Goal: Information Seeking & Learning: Learn about a topic

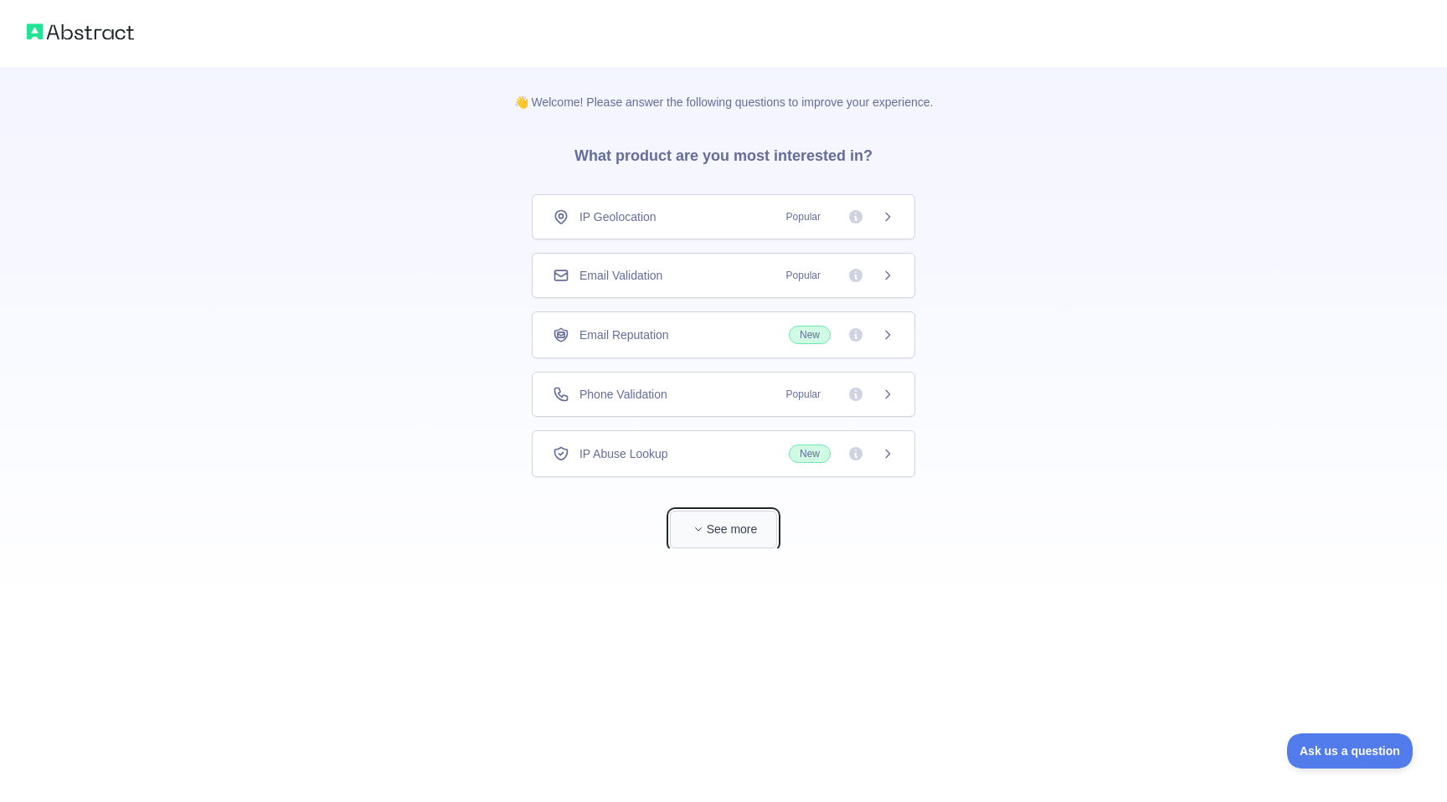
click at [751, 538] on button "See more" at bounding box center [723, 530] width 107 height 38
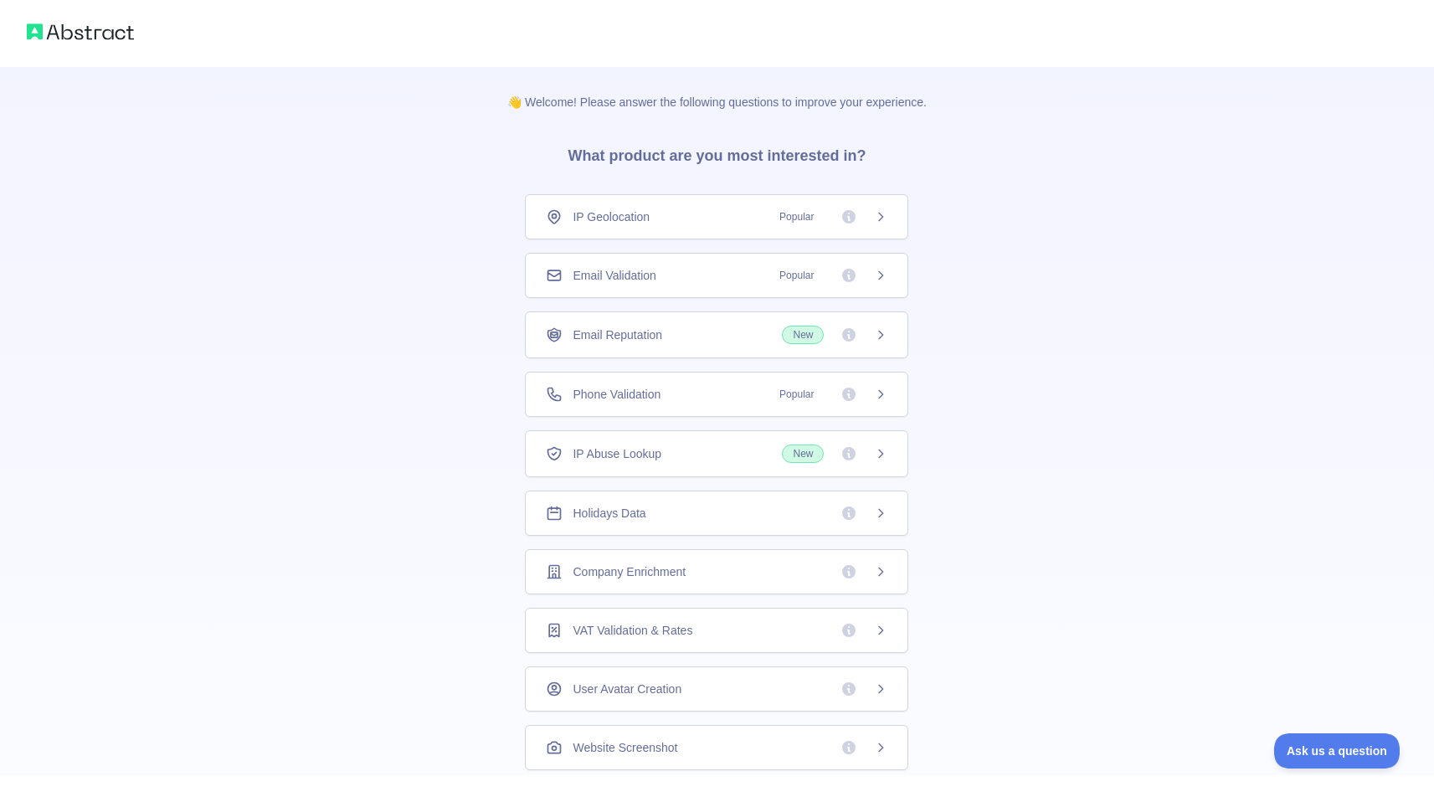
click at [738, 215] on div "IP Geolocation Popular" at bounding box center [717, 216] width 342 height 17
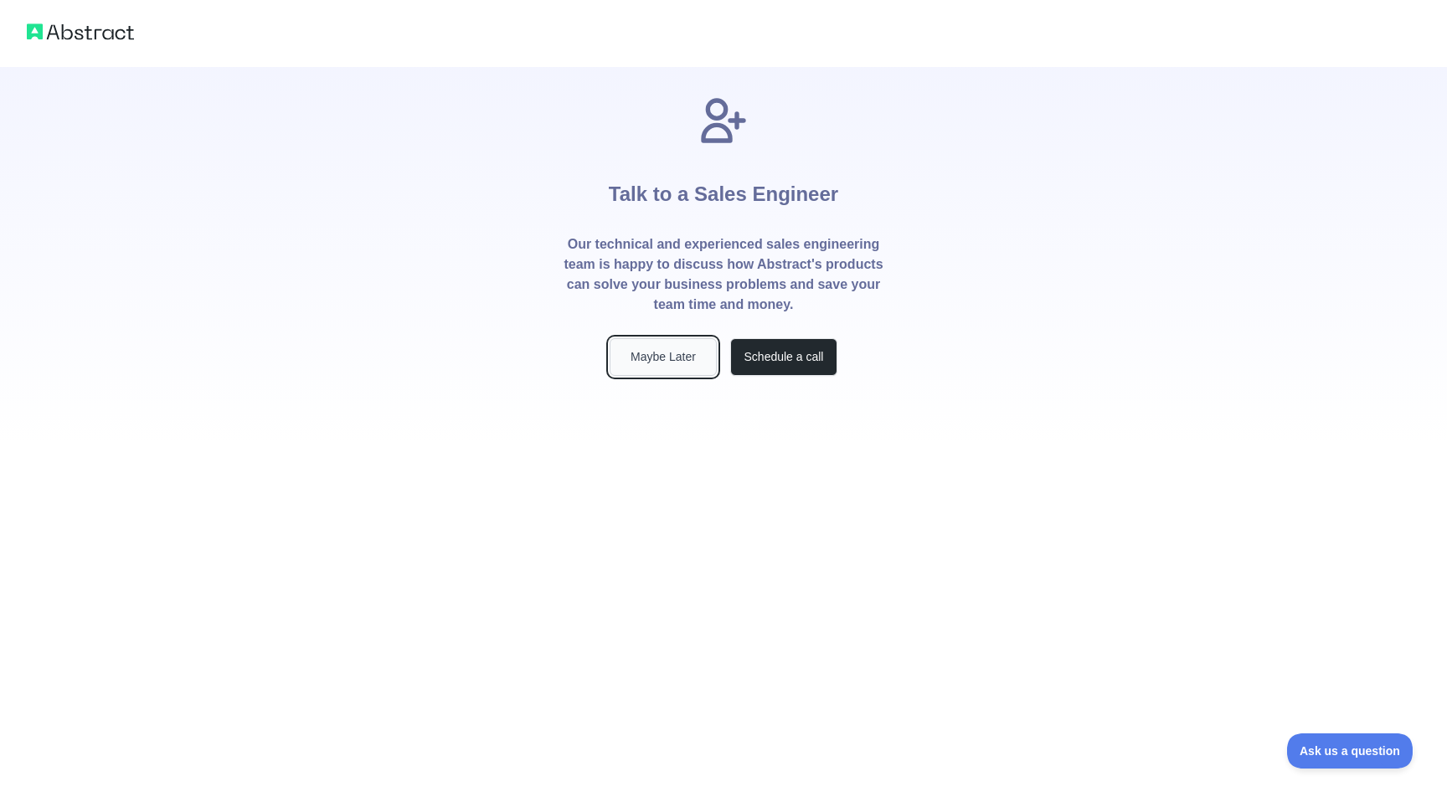
click at [695, 366] on button "Maybe Later" at bounding box center [662, 357] width 107 height 38
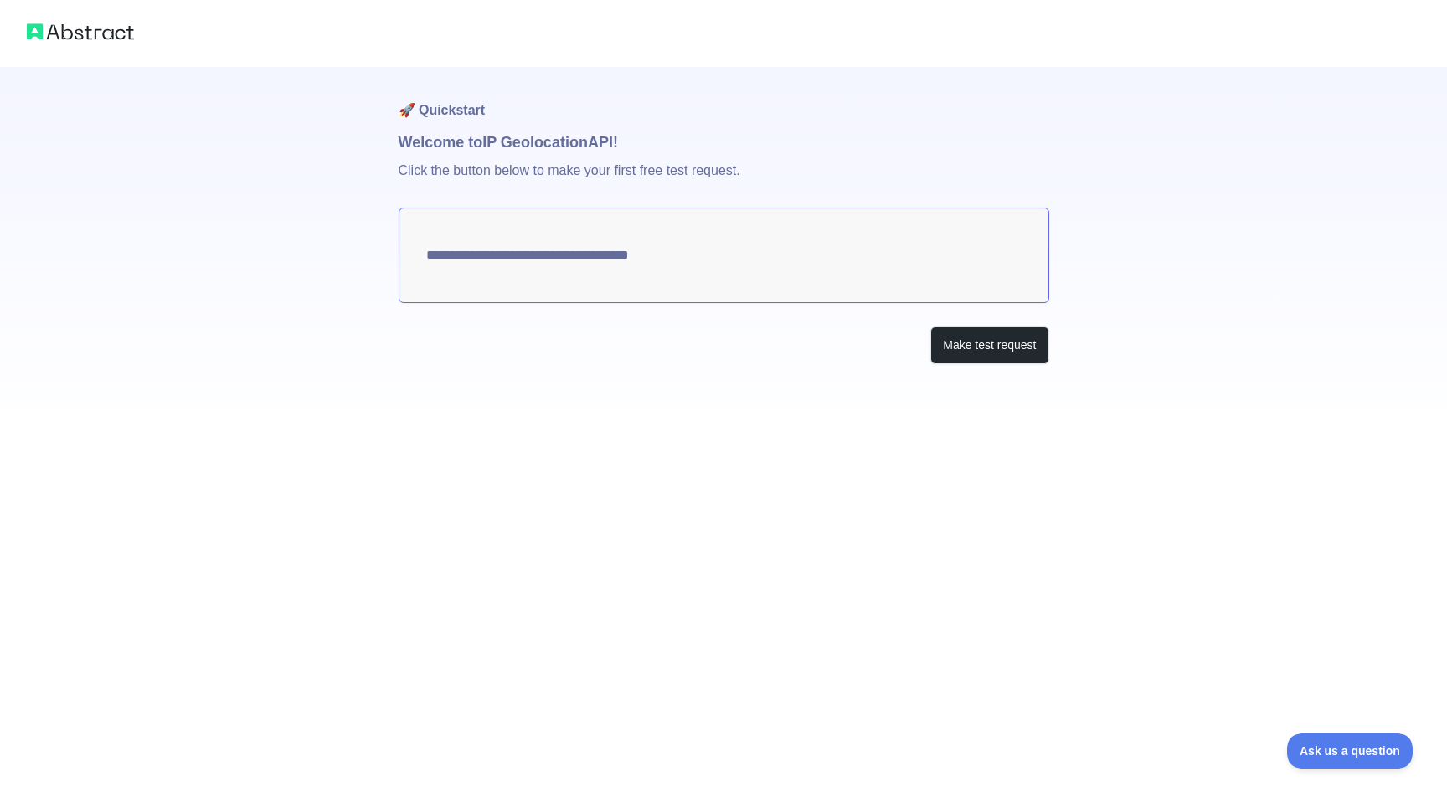
type textarea "**********"
click at [969, 346] on button "Make test request" at bounding box center [989, 346] width 118 height 38
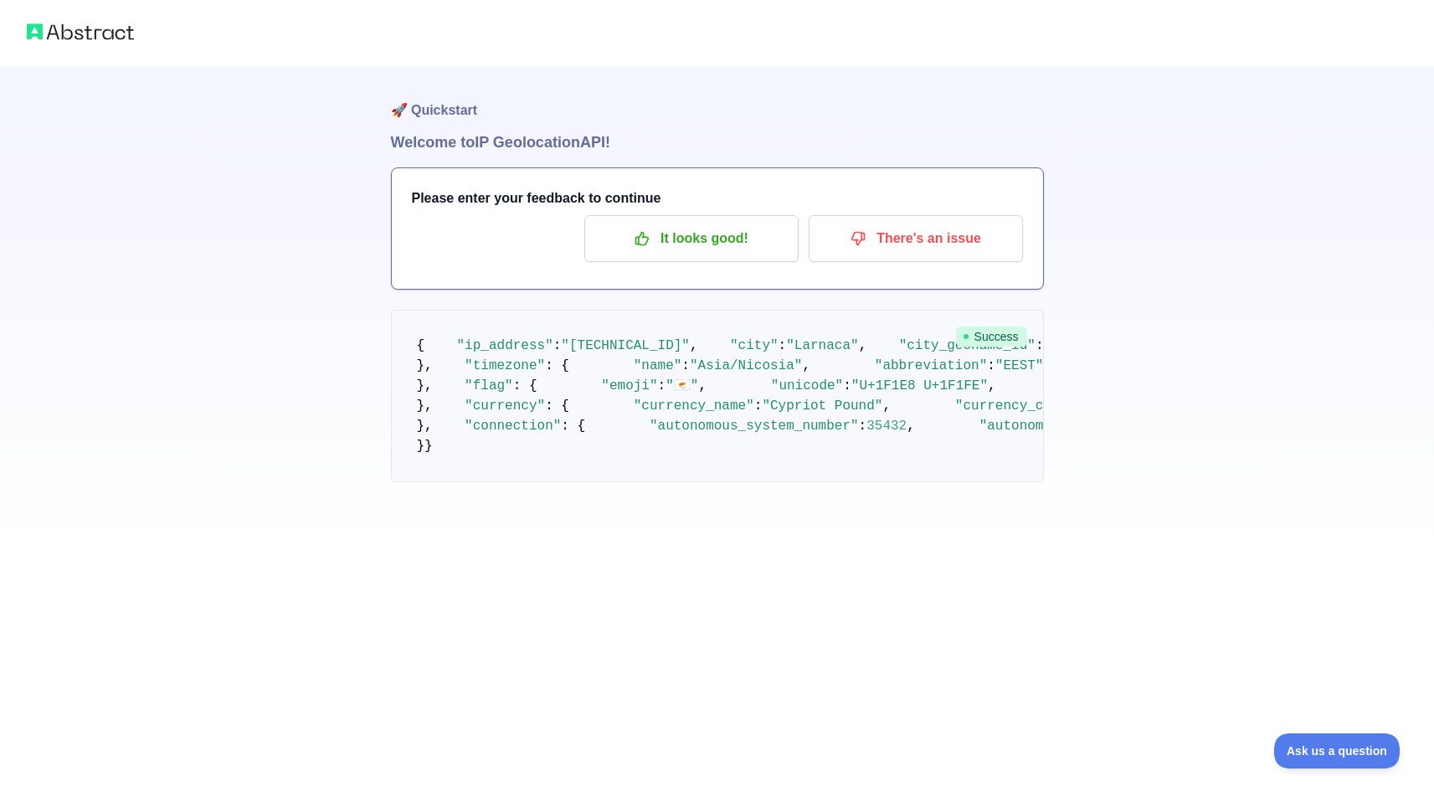
scroll to position [69, 0]
click at [736, 215] on button "It looks good!" at bounding box center [691, 238] width 214 height 47
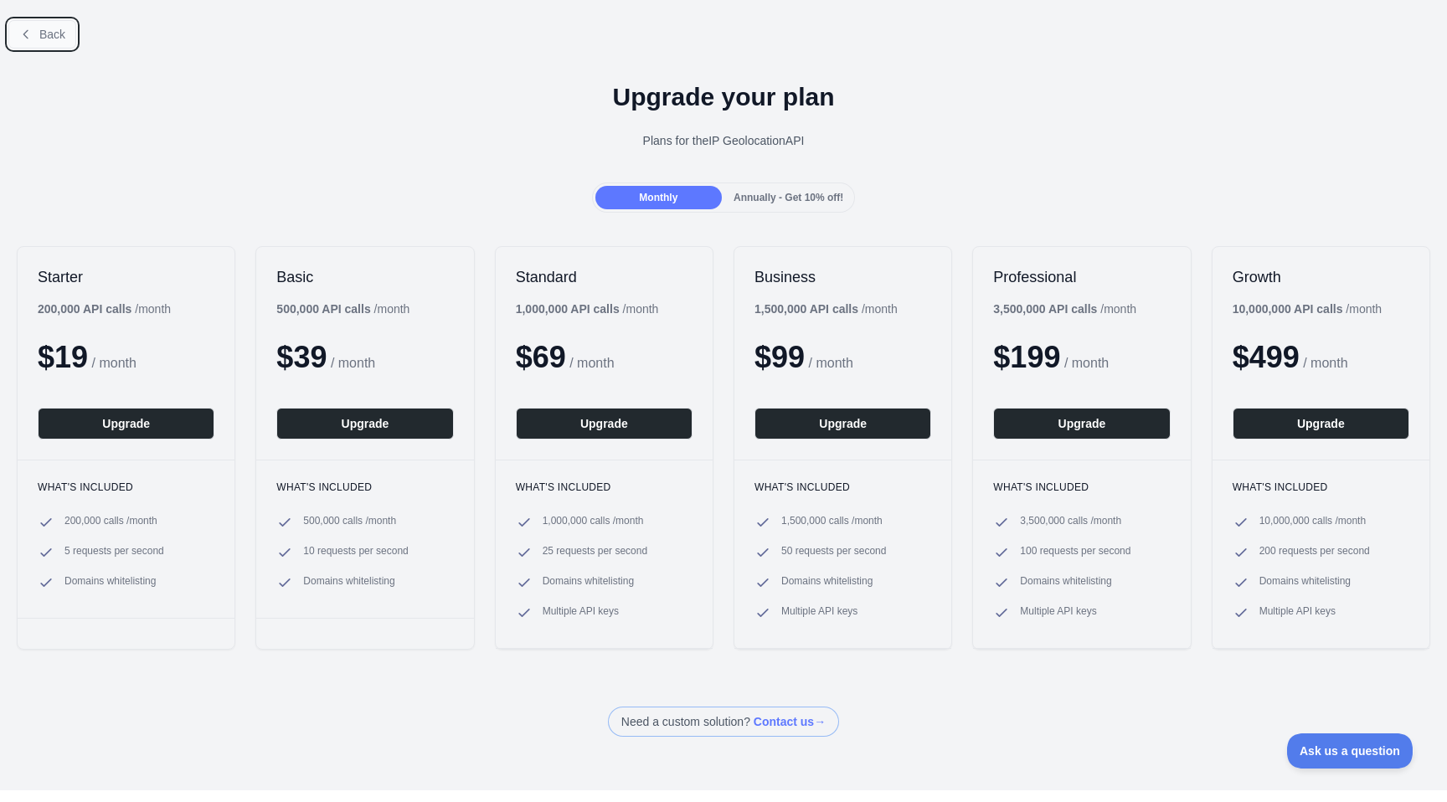
click at [37, 31] on button "Back" at bounding box center [42, 34] width 68 height 28
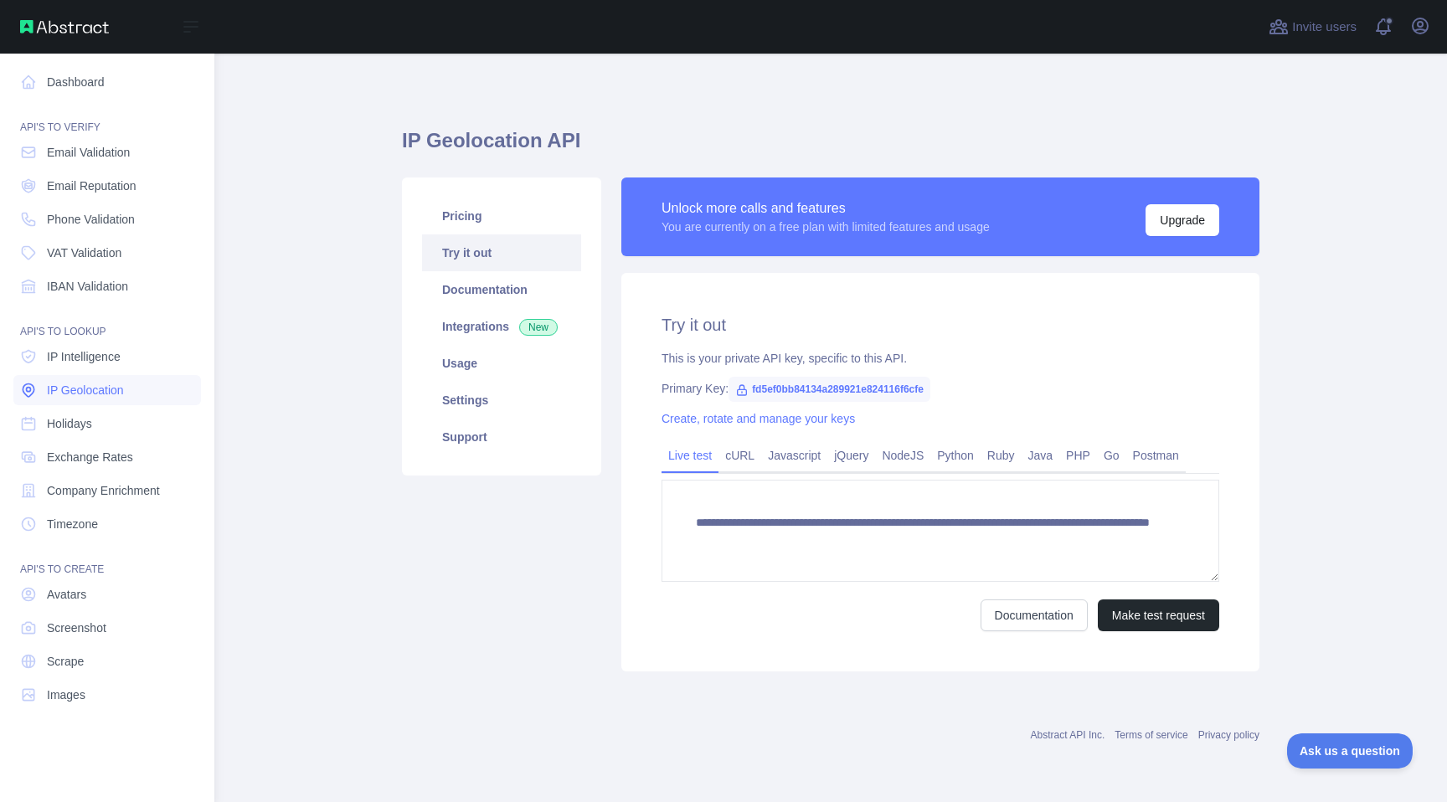
click at [131, 383] on link "IP Geolocation" at bounding box center [107, 390] width 188 height 30
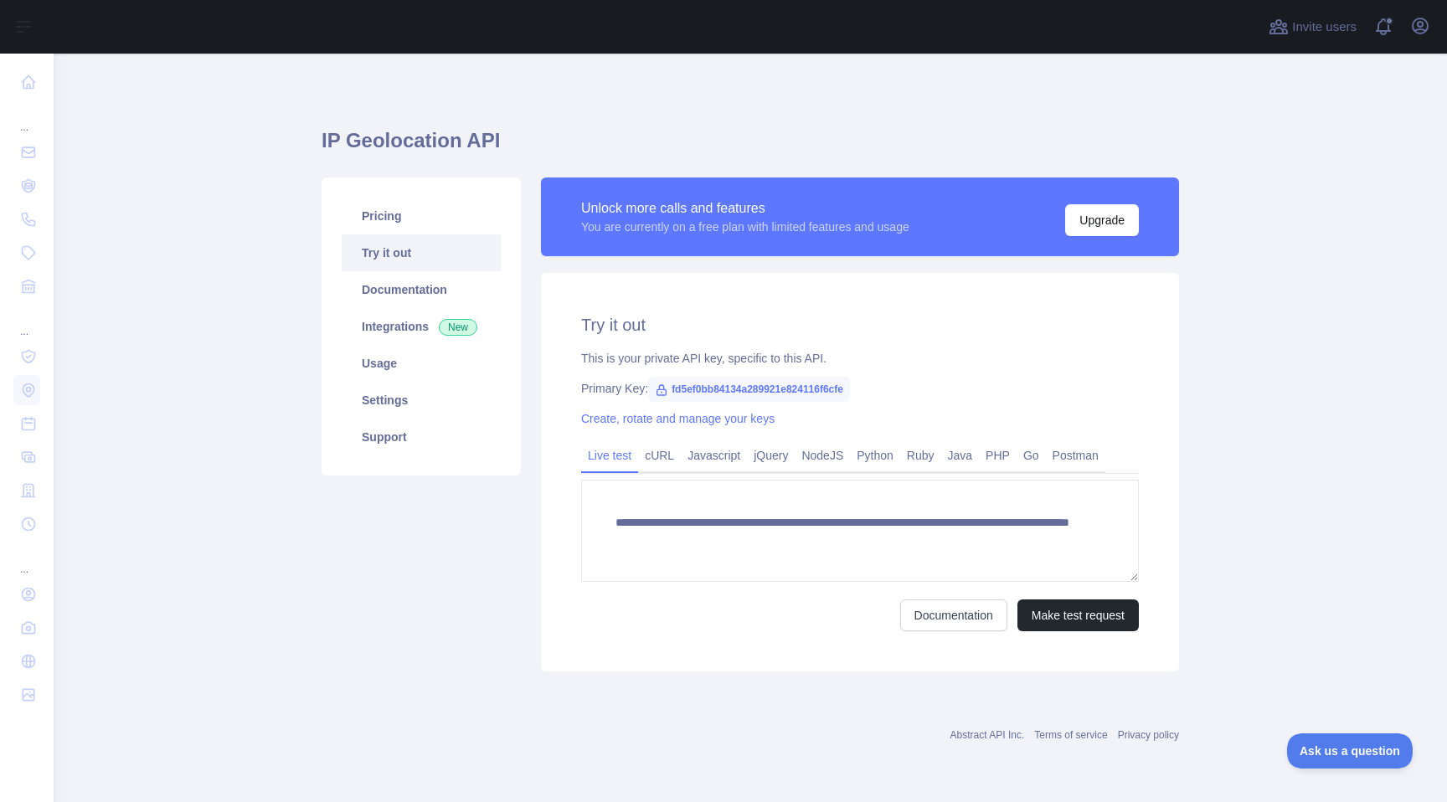
click at [232, 255] on main "**********" at bounding box center [750, 428] width 1393 height 748
click at [414, 327] on link "Integrations New" at bounding box center [421, 326] width 159 height 37
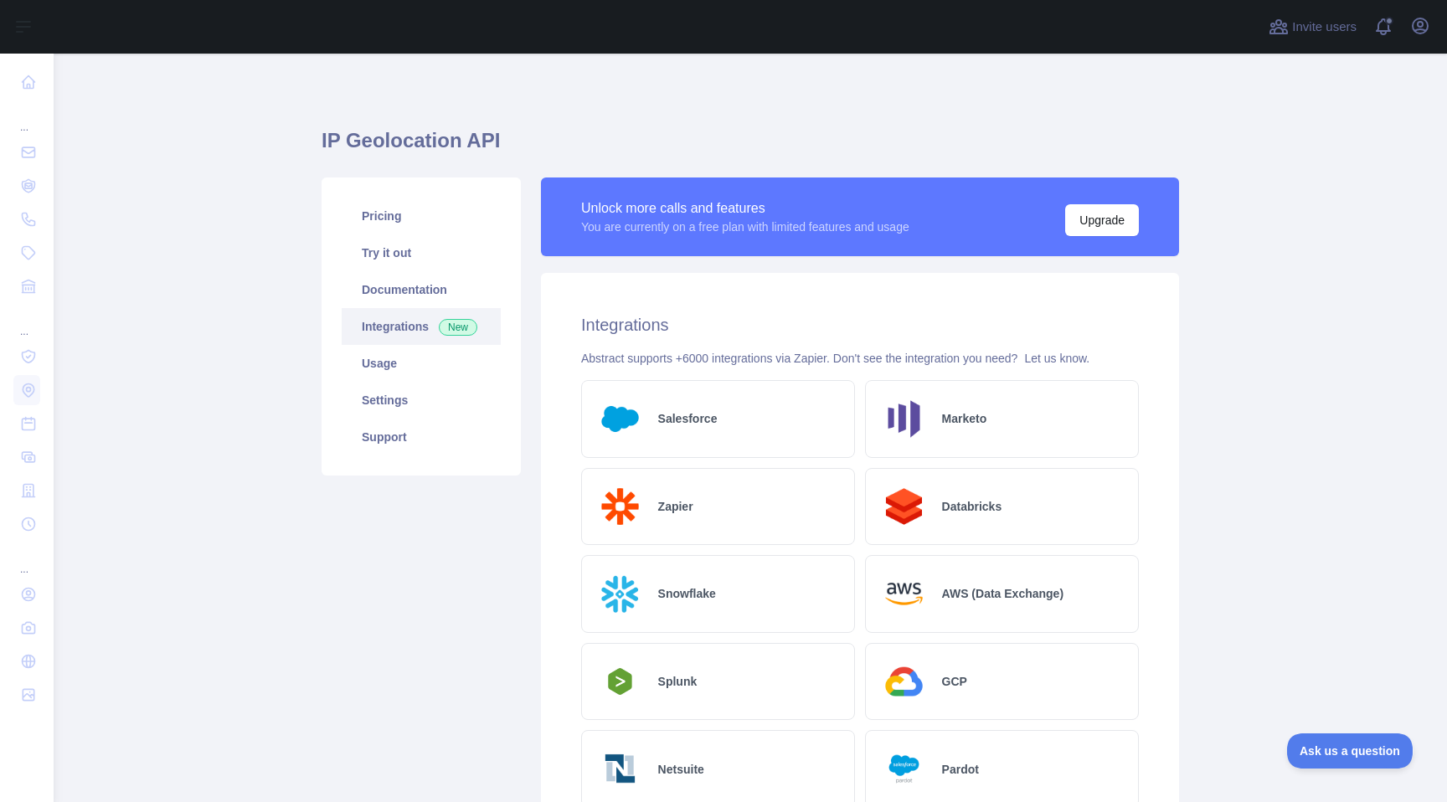
click at [704, 420] on h2 "Salesforce" at bounding box center [687, 418] width 59 height 17
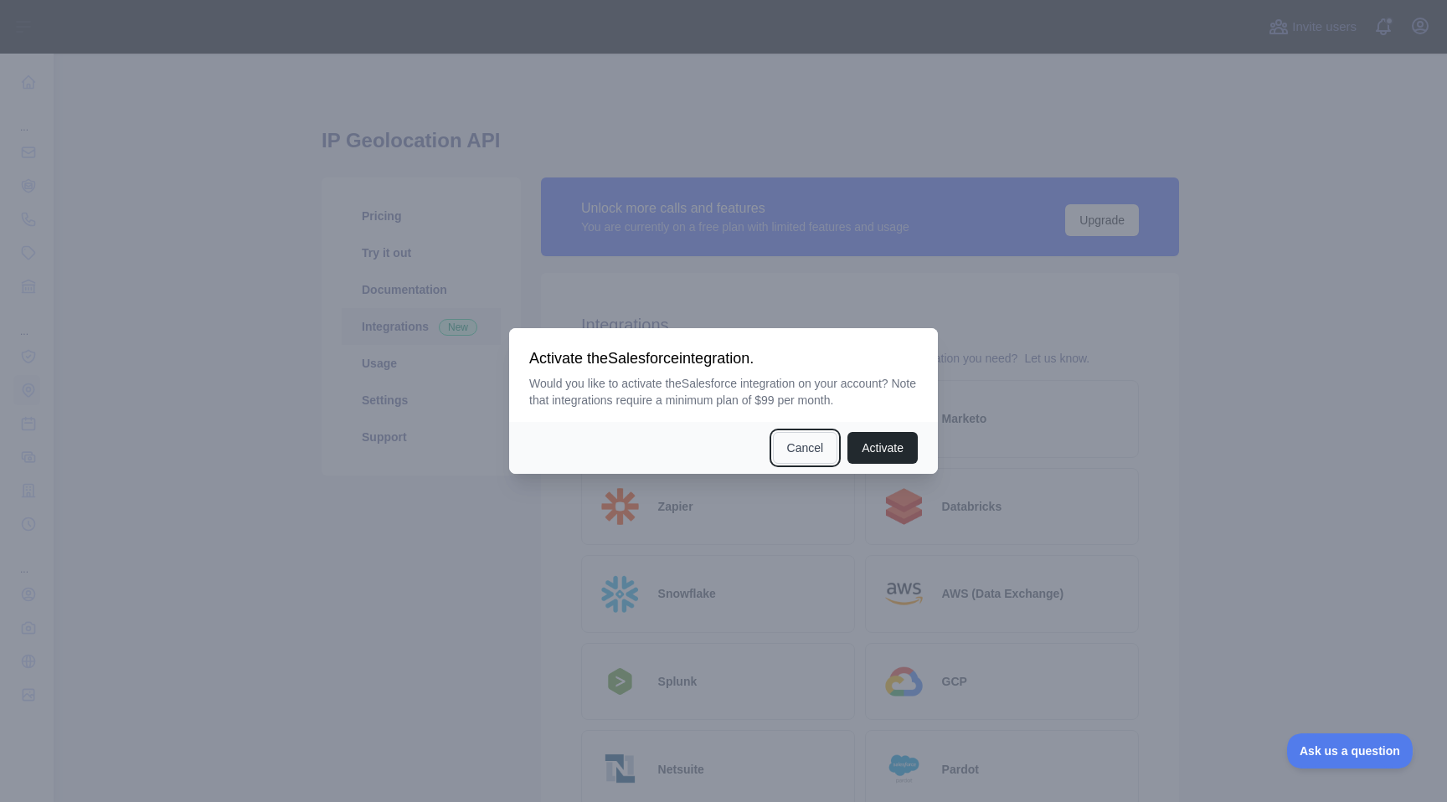
click at [804, 450] on button "Cancel" at bounding box center [805, 448] width 65 height 32
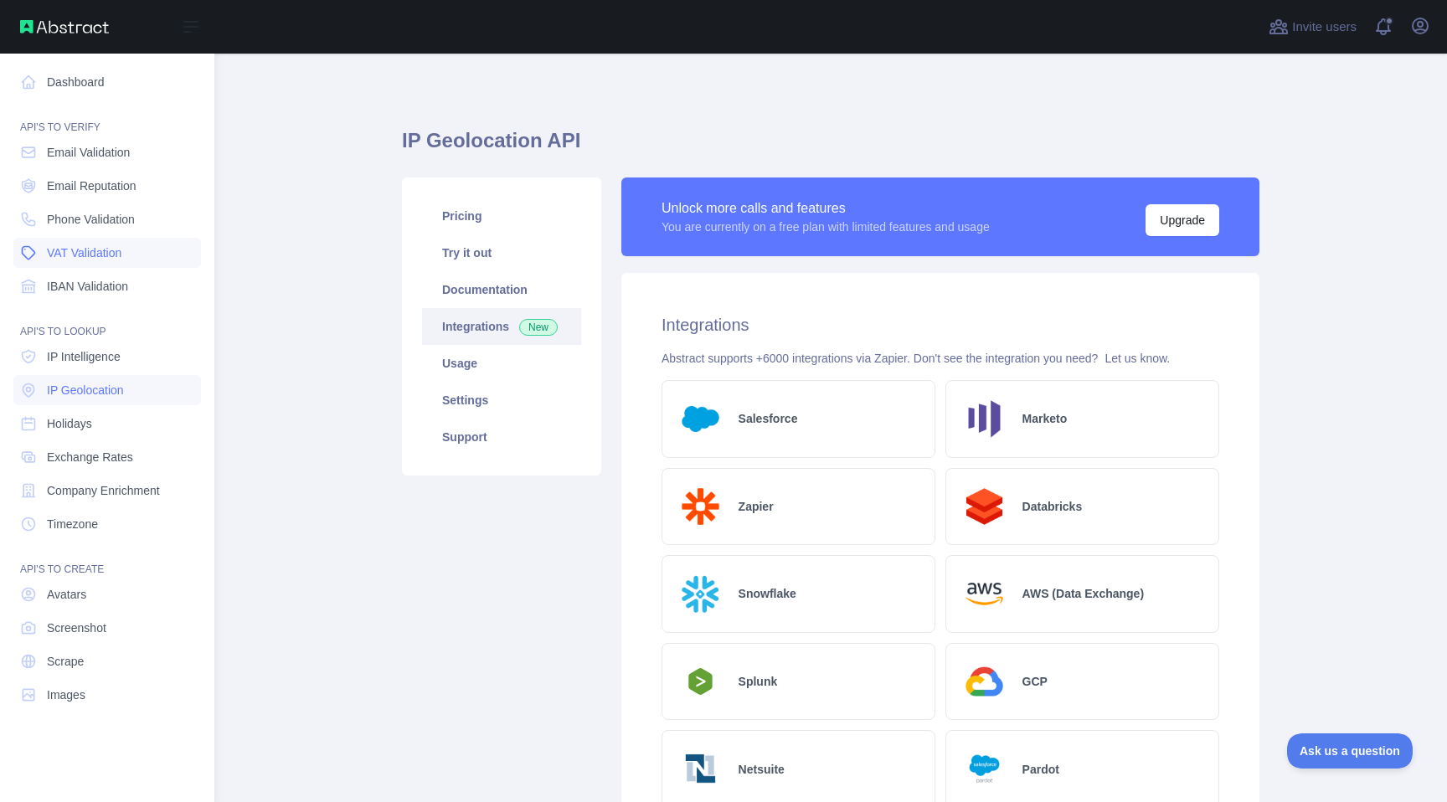
click at [130, 249] on link "VAT Validation" at bounding box center [107, 253] width 188 height 30
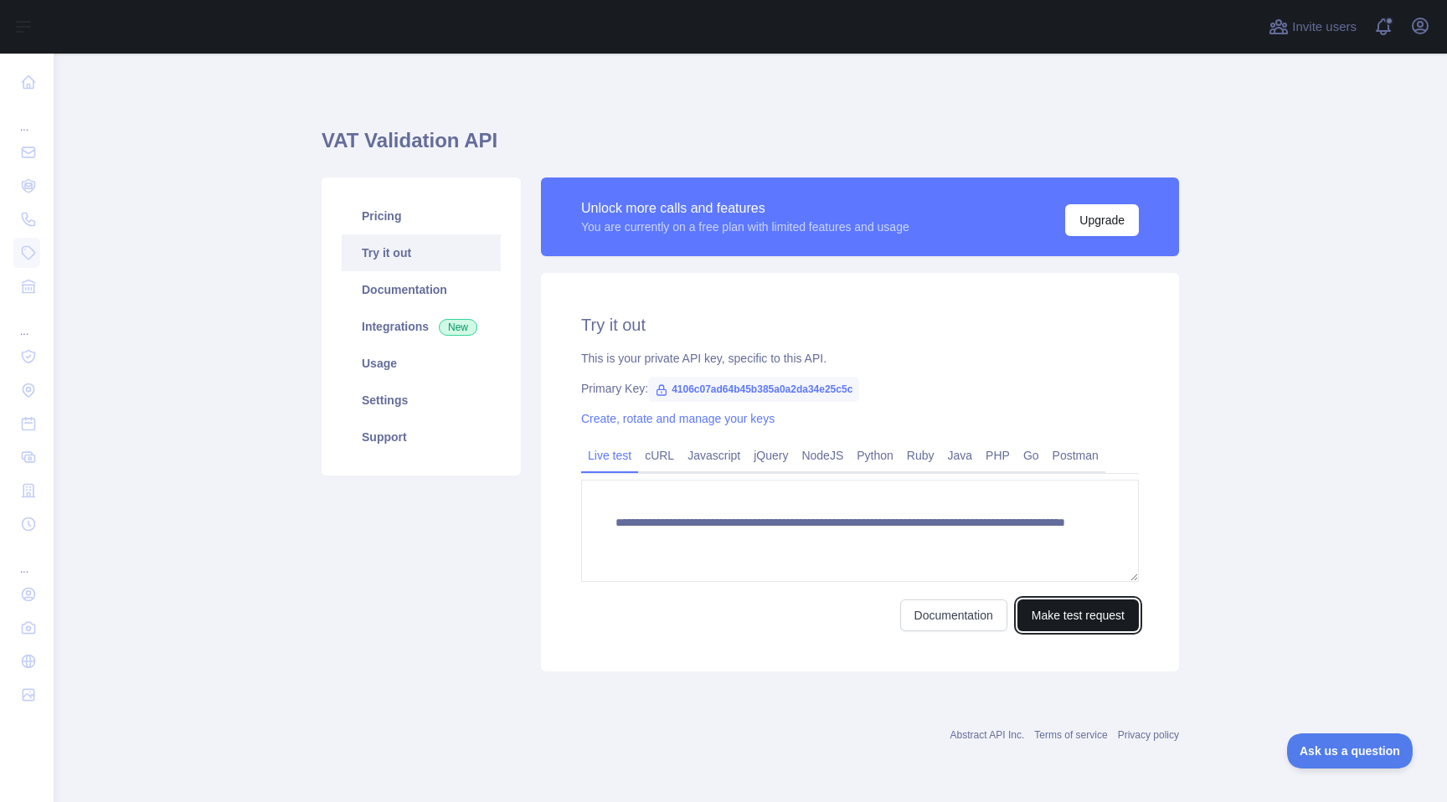
click at [1052, 627] on button "Make test request" at bounding box center [1077, 615] width 121 height 32
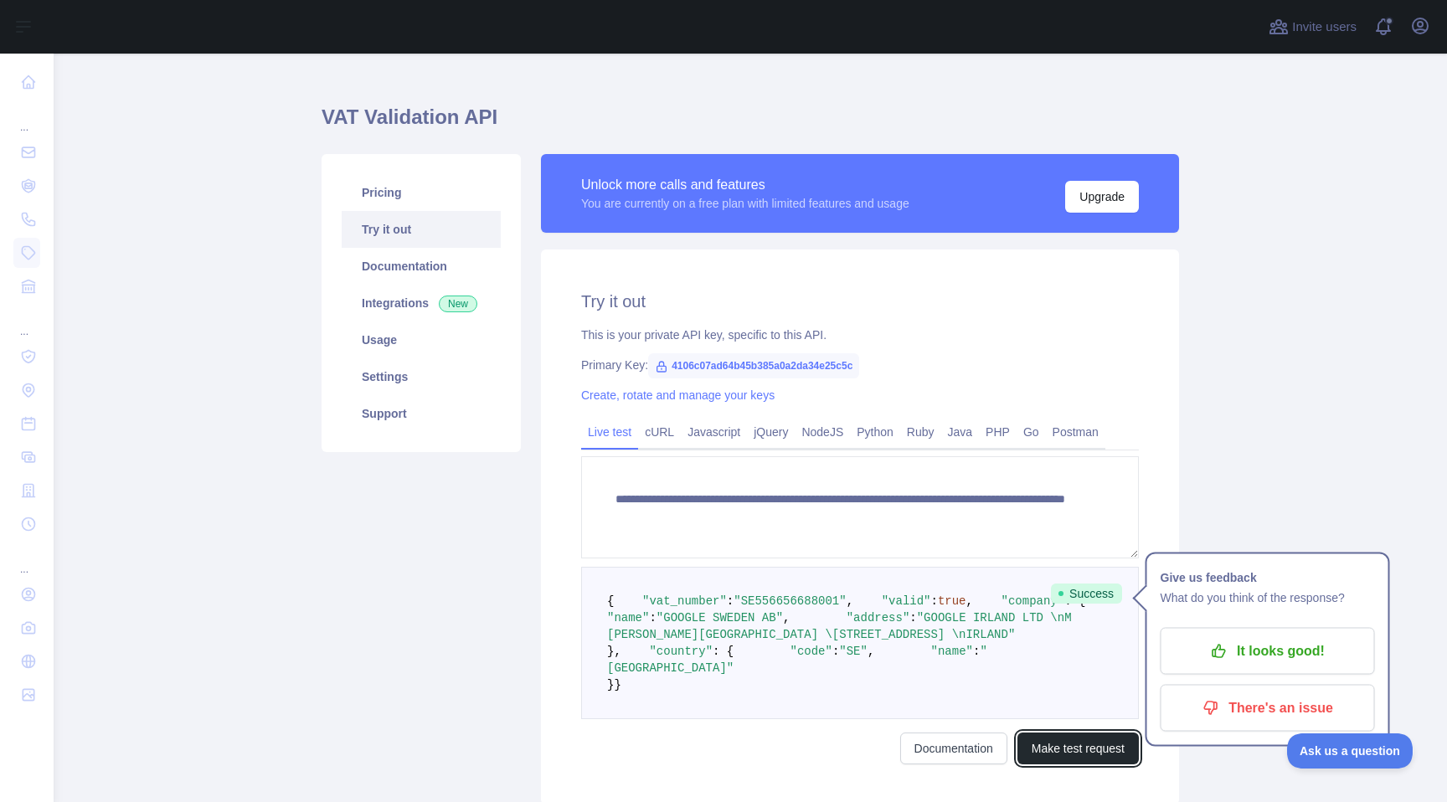
scroll to position [220, 0]
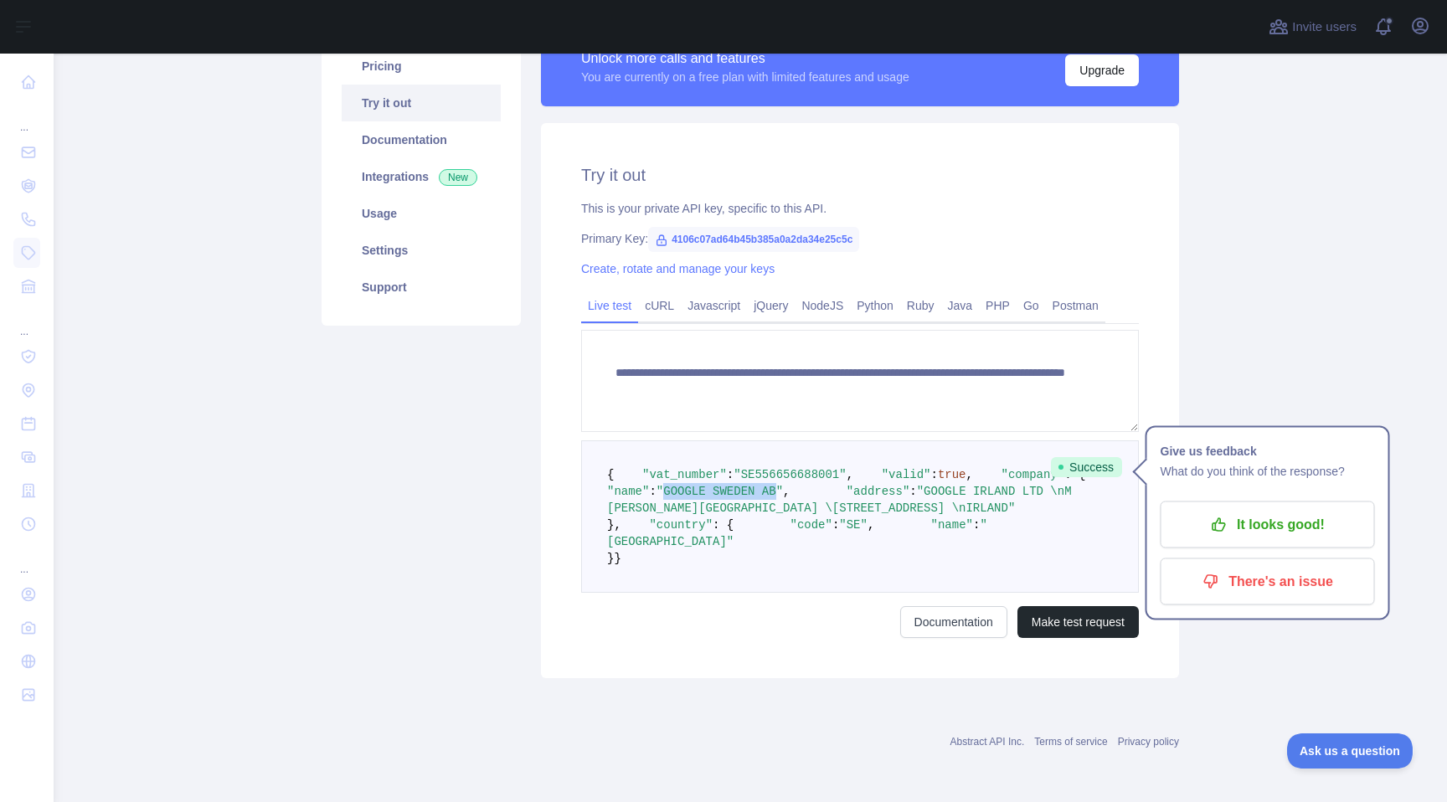
drag, startPoint x: 836, startPoint y: 469, endPoint x: 718, endPoint y: 471, distance: 117.2
click at [718, 485] on span ""GOOGLE SWEDEN AB"" at bounding box center [719, 491] width 126 height 13
drag, startPoint x: 718, startPoint y: 471, endPoint x: 837, endPoint y: 470, distance: 118.9
click at [783, 485] on span ""GOOGLE SWEDEN AB"" at bounding box center [719, 491] width 126 height 13
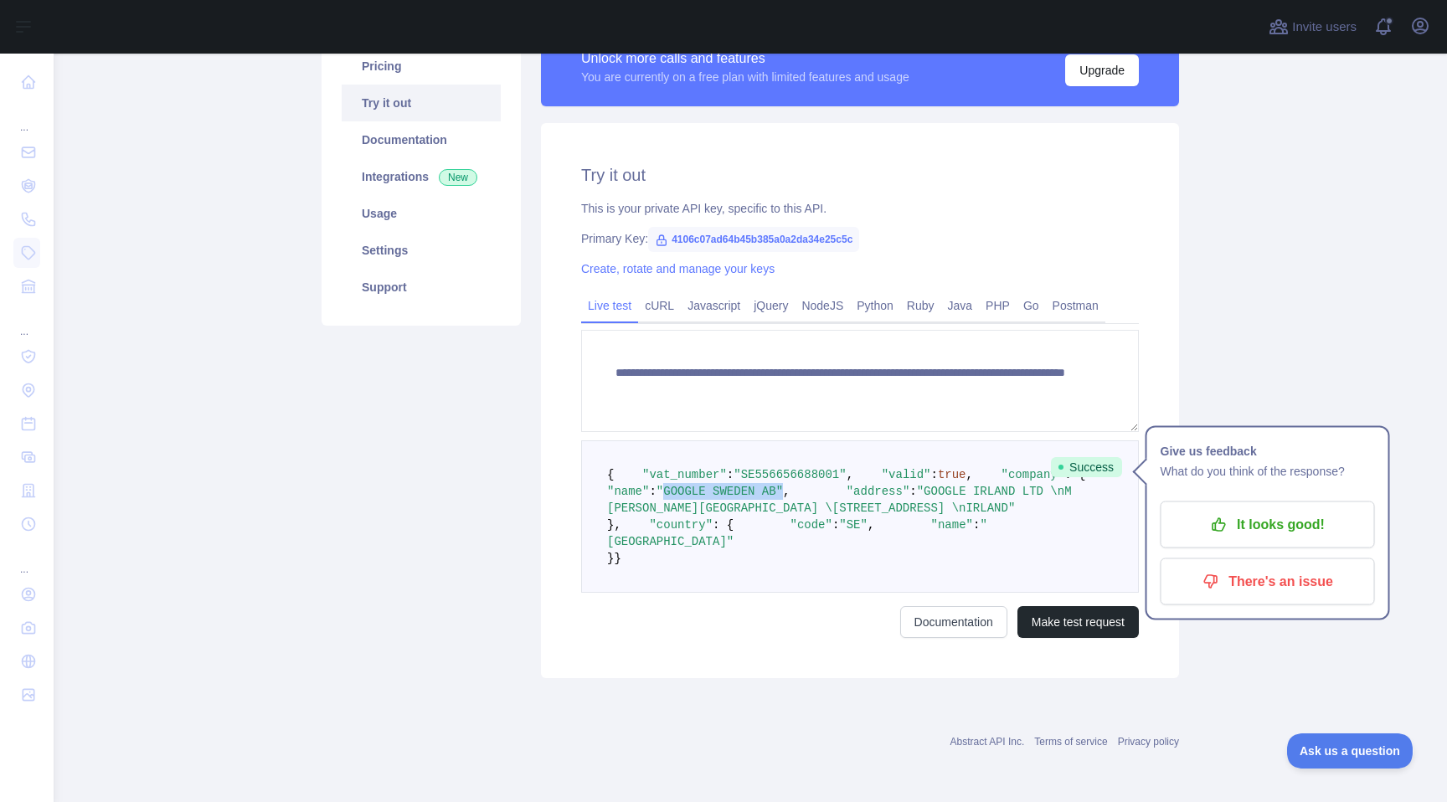
scroll to position [0, 0]
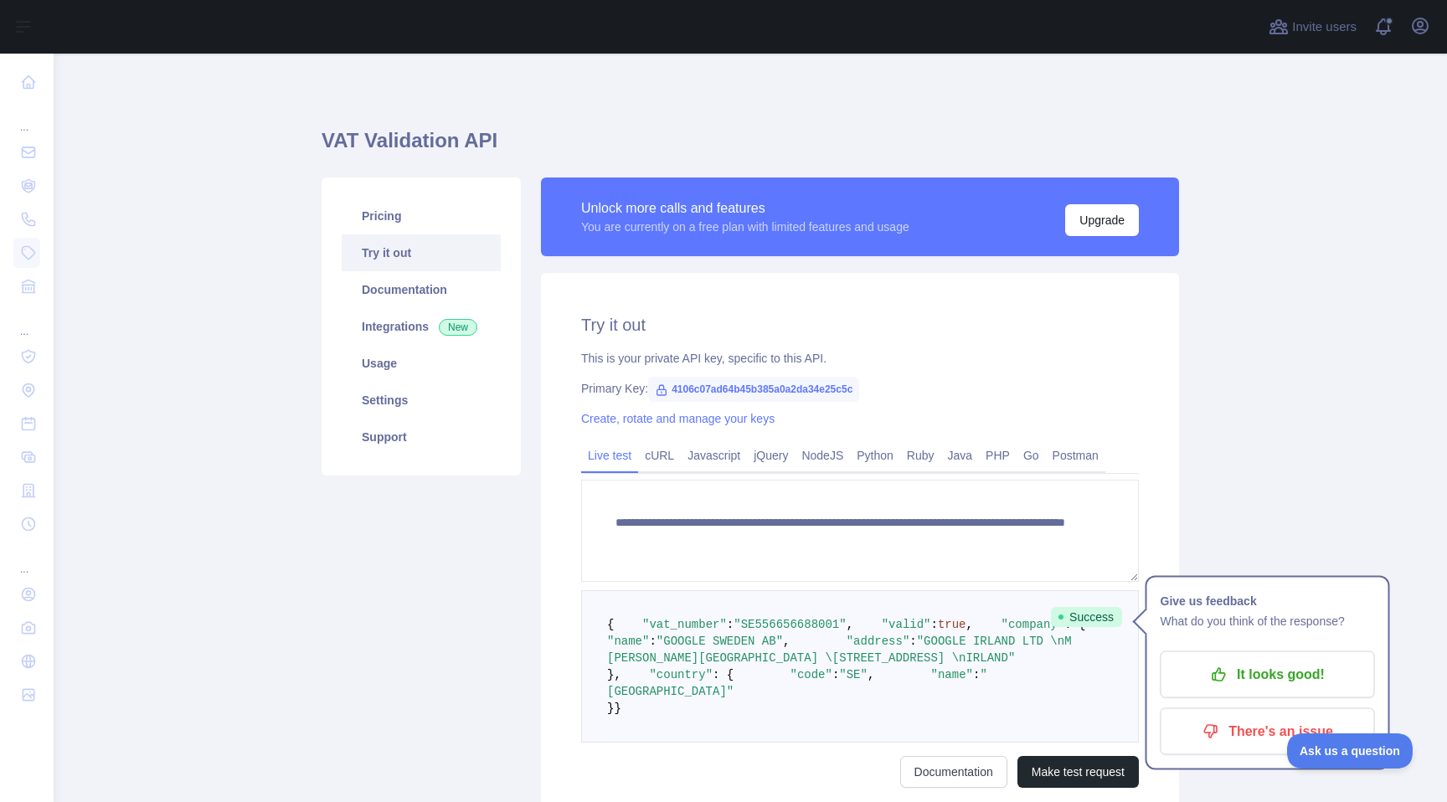
click at [264, 561] on main "**********" at bounding box center [750, 428] width 1393 height 748
click at [1247, 730] on p "There's an issue" at bounding box center [1267, 731] width 189 height 28
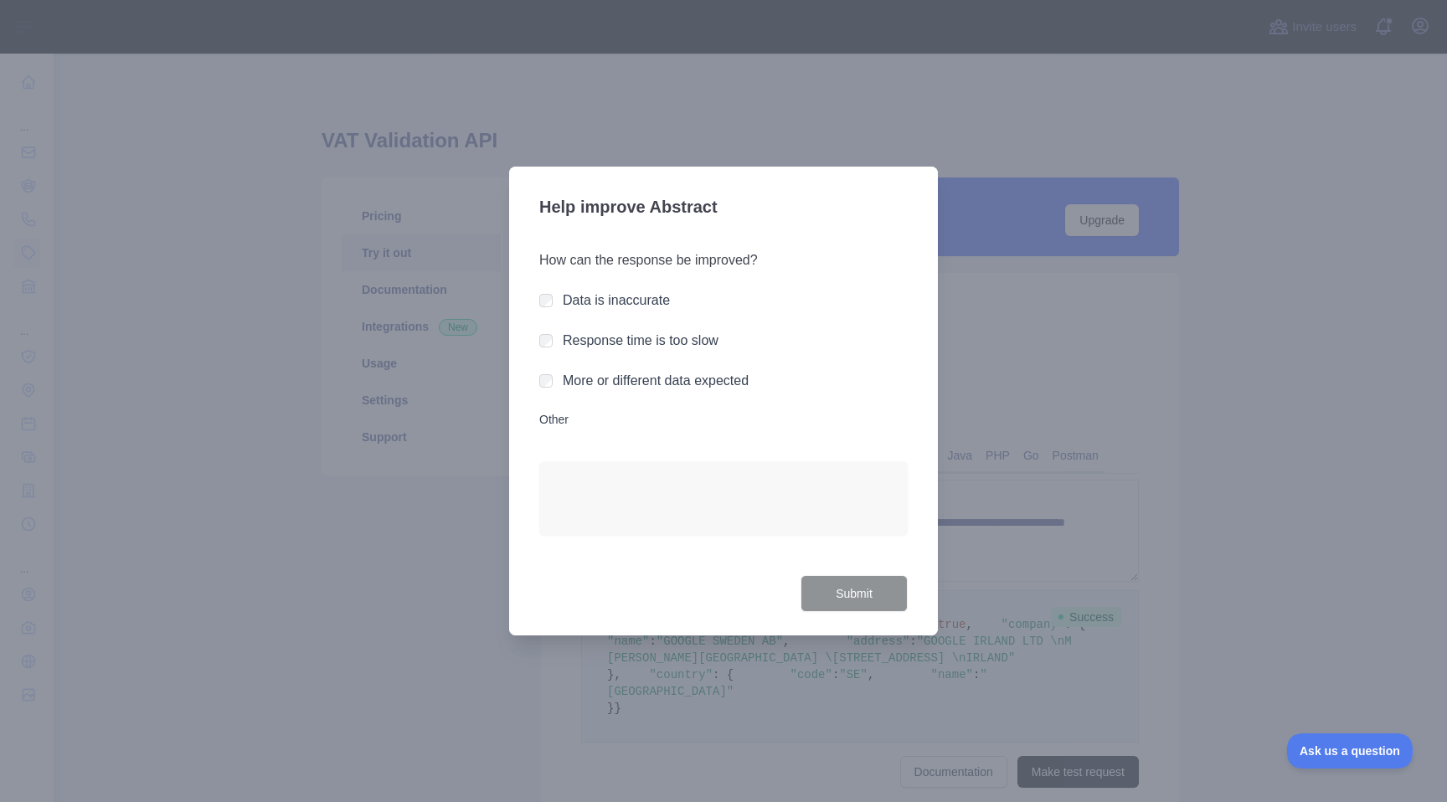
click at [1054, 306] on div at bounding box center [723, 401] width 1447 height 802
click at [1174, 306] on div at bounding box center [723, 401] width 1447 height 802
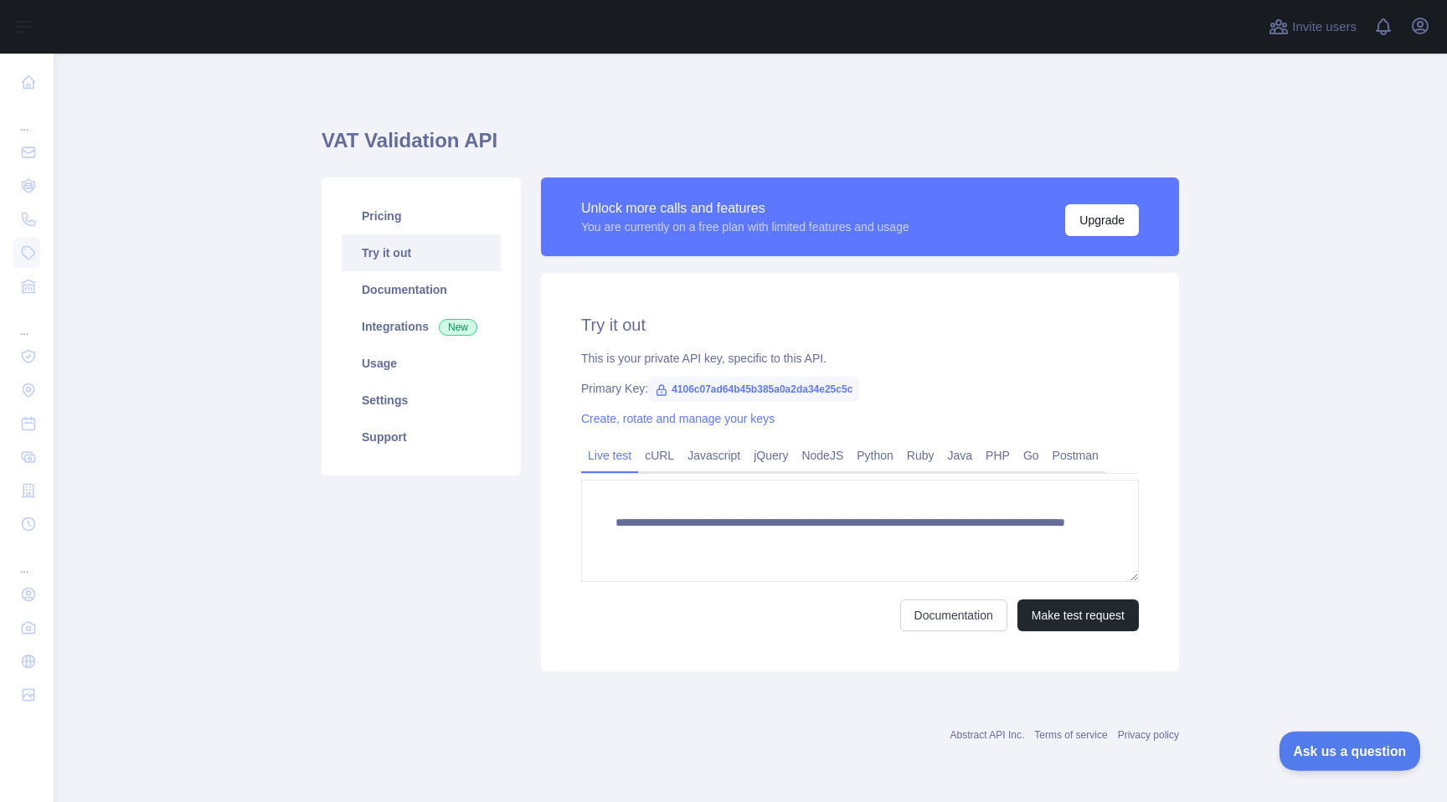
click at [1345, 753] on span "Ask us a question" at bounding box center [1341, 749] width 126 height 12
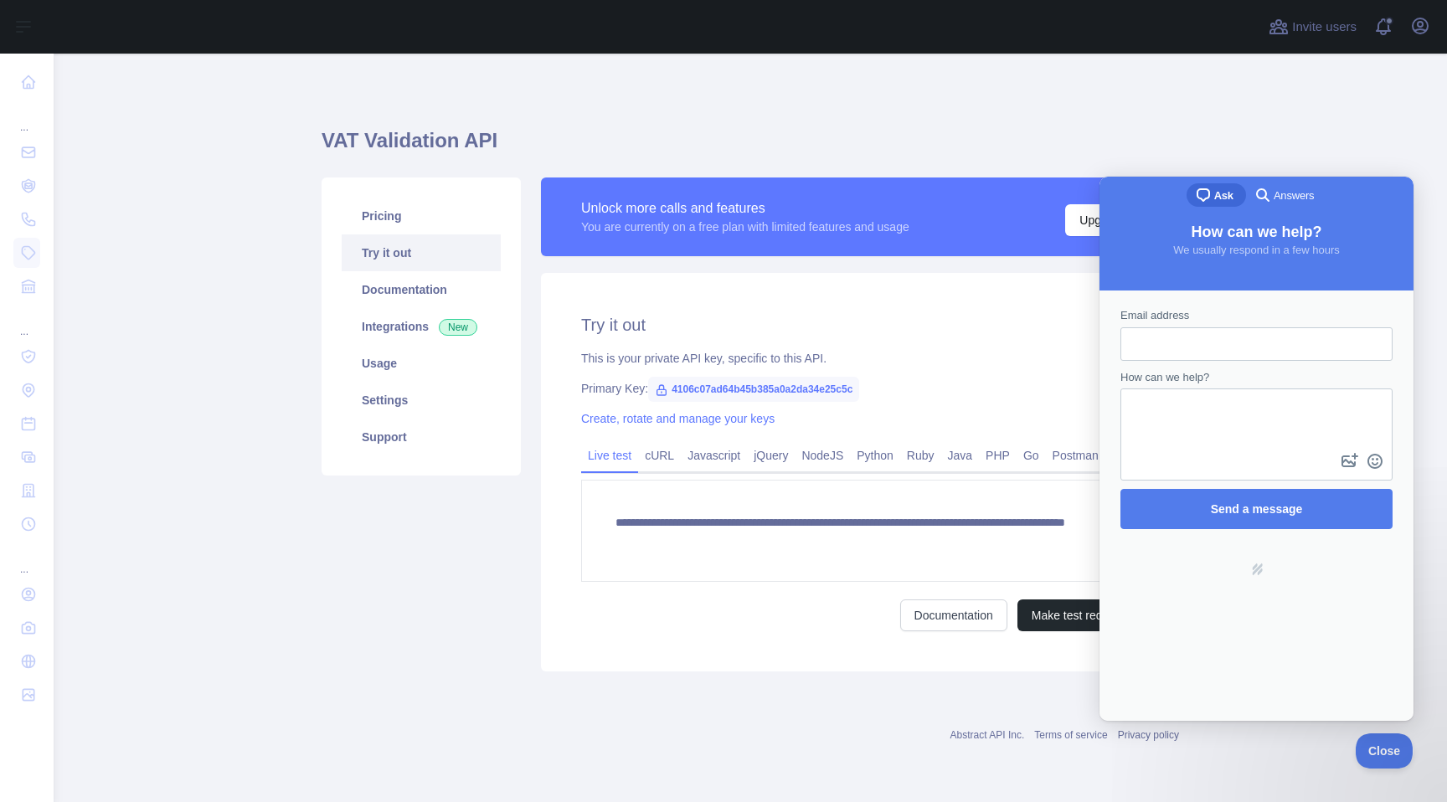
click at [1285, 198] on span "Answers" at bounding box center [1293, 196] width 40 height 17
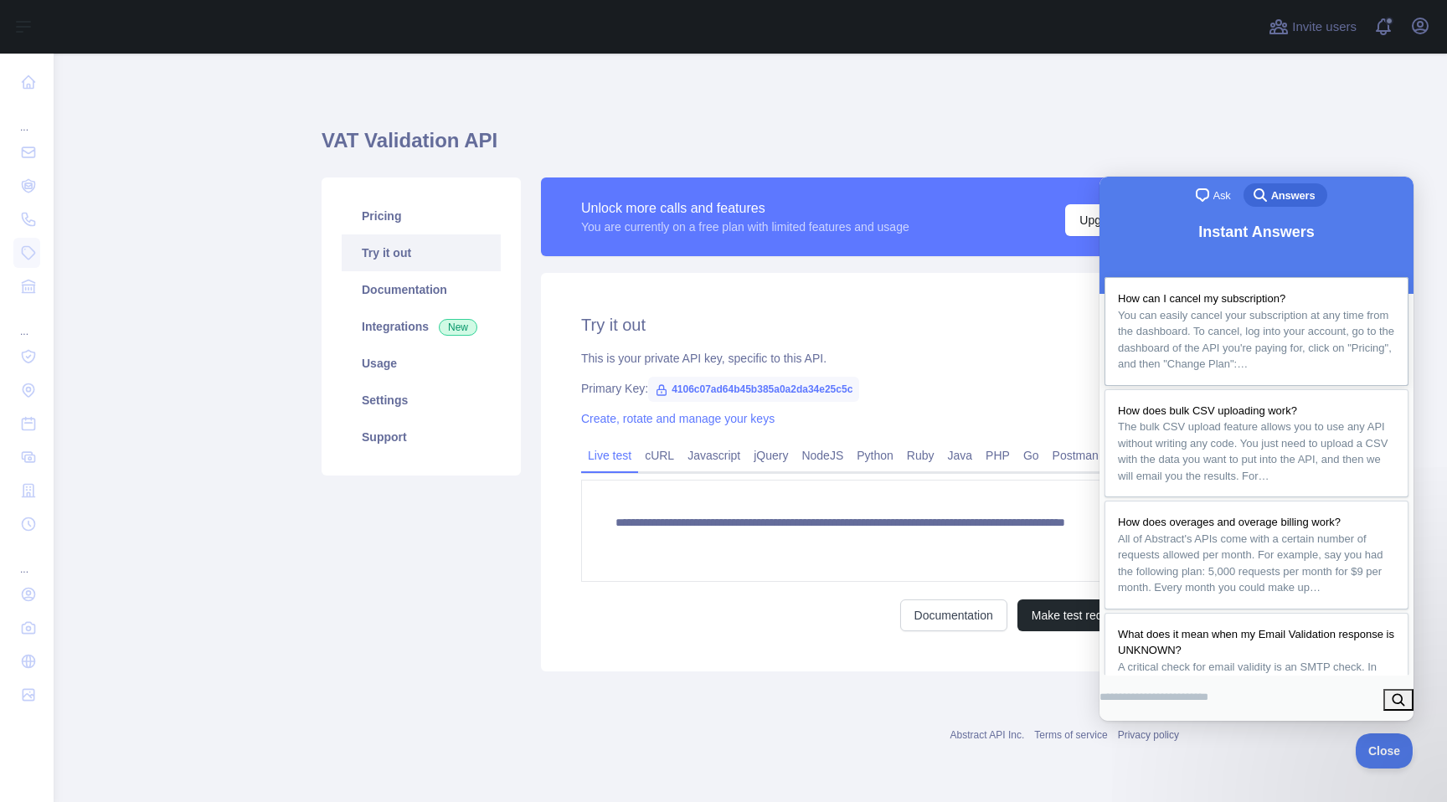
click at [1235, 317] on span "You can easily cancel your subscription at any time from the dashboard. To canc…" at bounding box center [1256, 340] width 276 height 62
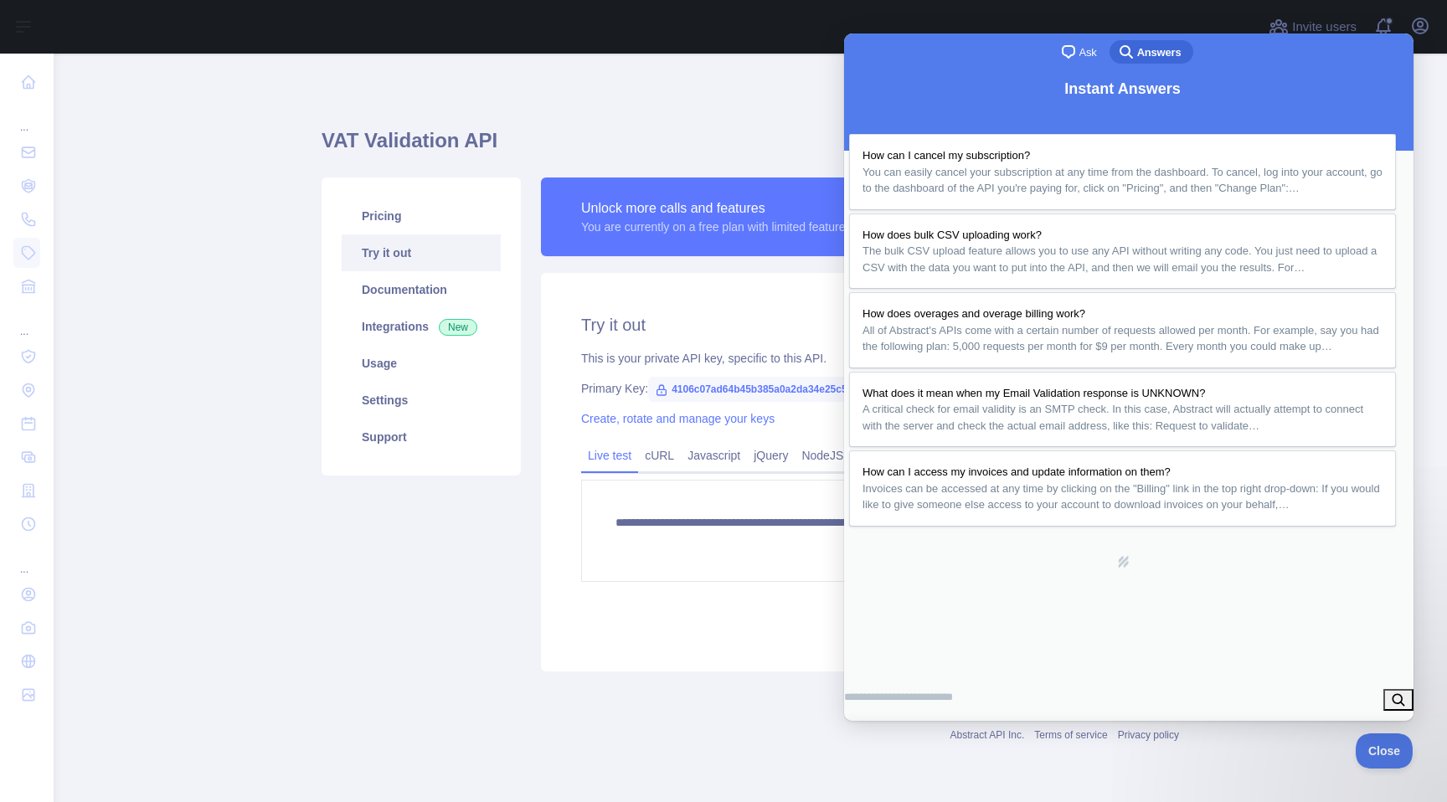
click at [878, 729] on button "Close" at bounding box center [863, 740] width 30 height 22
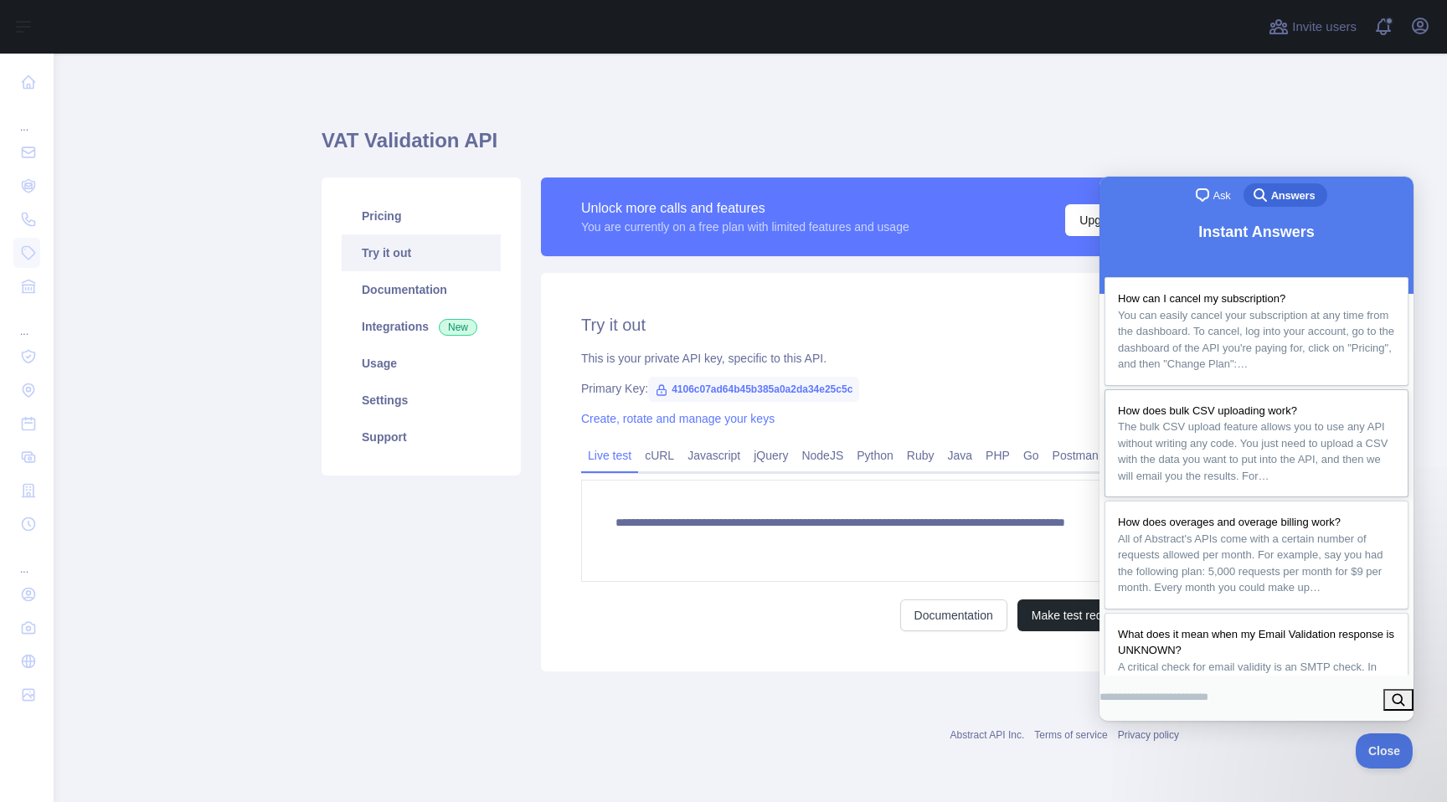
click at [1276, 441] on span "The bulk CSV upload feature allows you to use any API without writing any code.…" at bounding box center [1253, 451] width 270 height 62
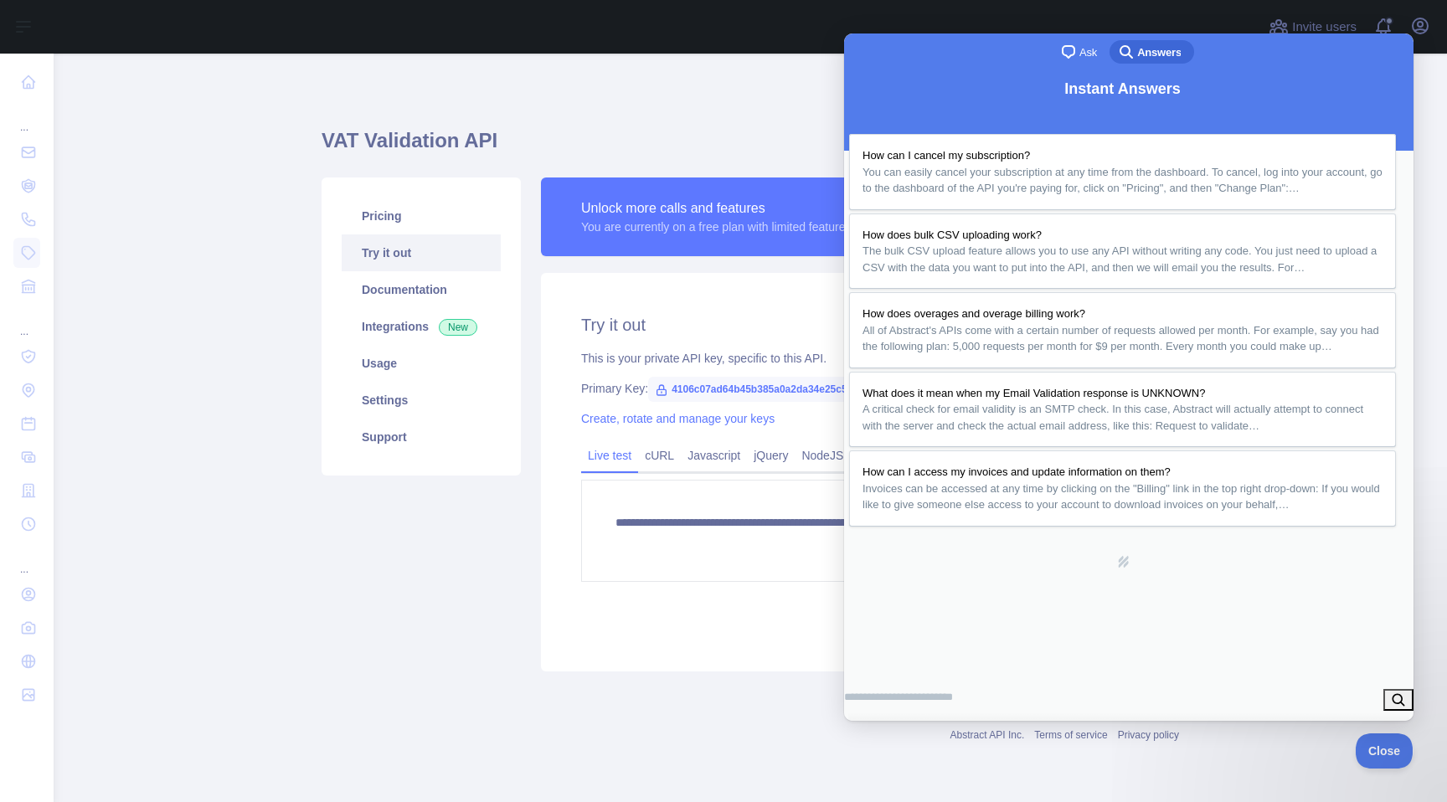
click at [878, 729] on button "Close" at bounding box center [863, 740] width 30 height 22
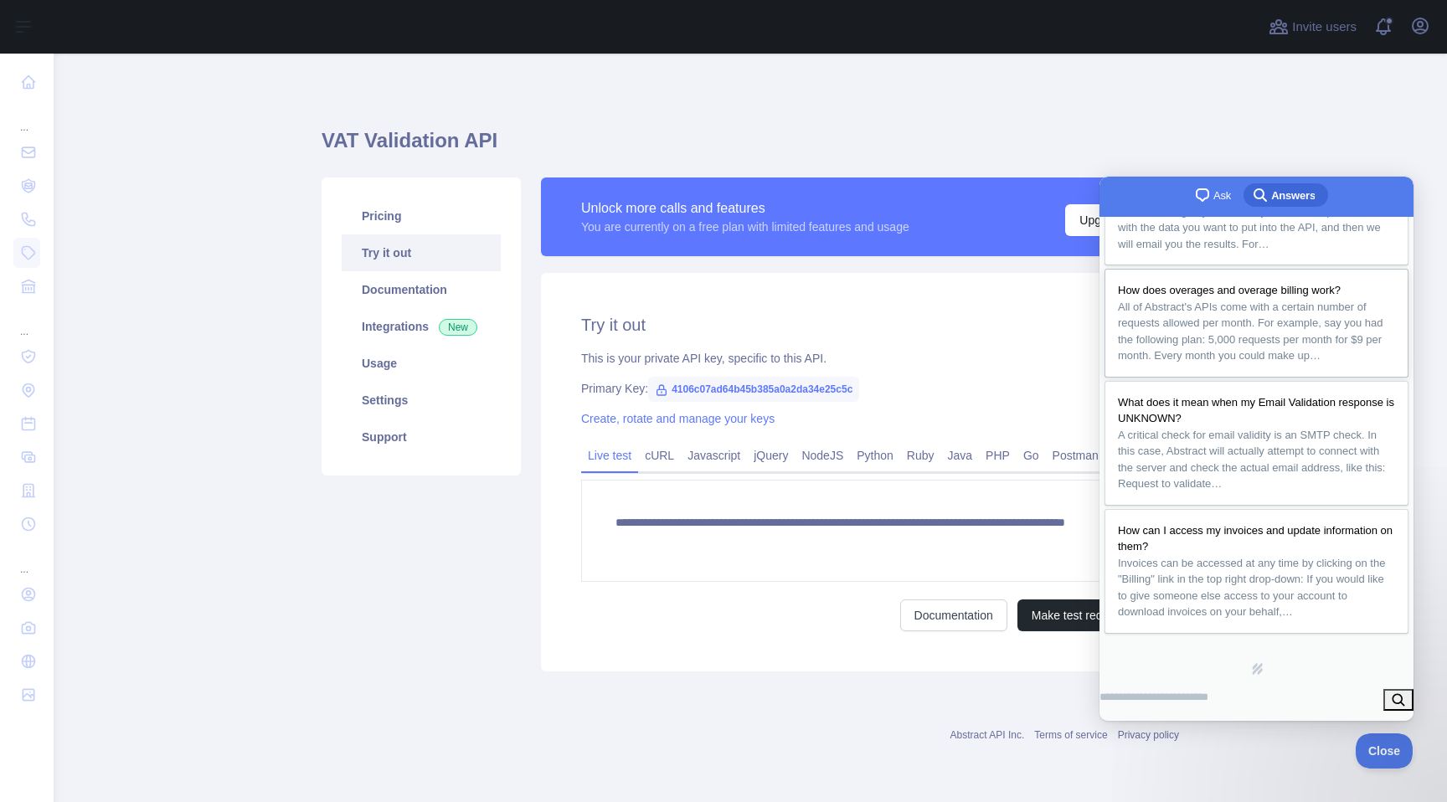
click at [1324, 363] on span "All of Abstract's APIs come with a certain number of requests allowed per month…" at bounding box center [1250, 332] width 265 height 62
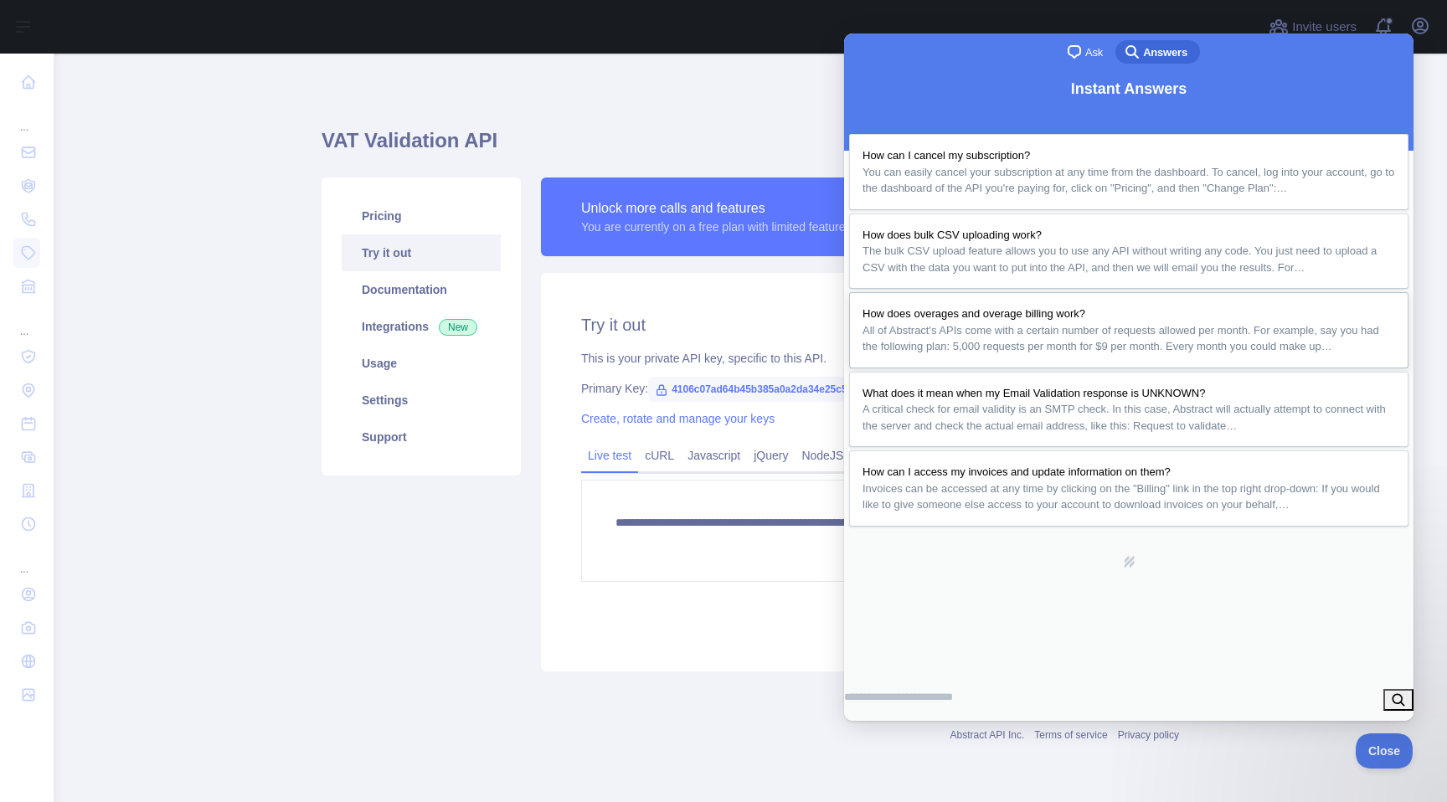
scroll to position [36, 0]
click at [878, 729] on button "Close" at bounding box center [863, 740] width 30 height 22
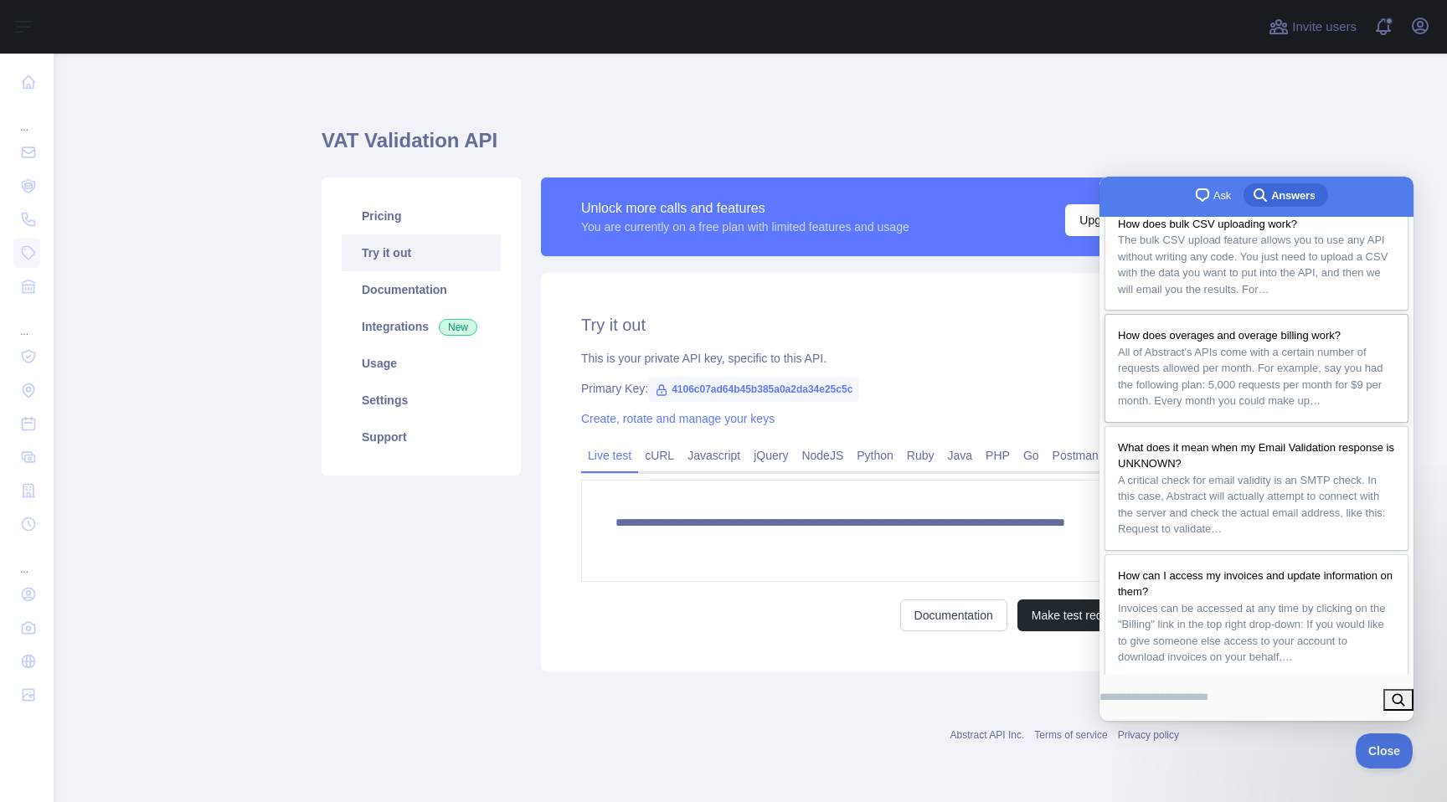
click at [1330, 397] on span "All of Abstract's APIs come with a certain number of requests allowed per month…" at bounding box center [1250, 377] width 265 height 62
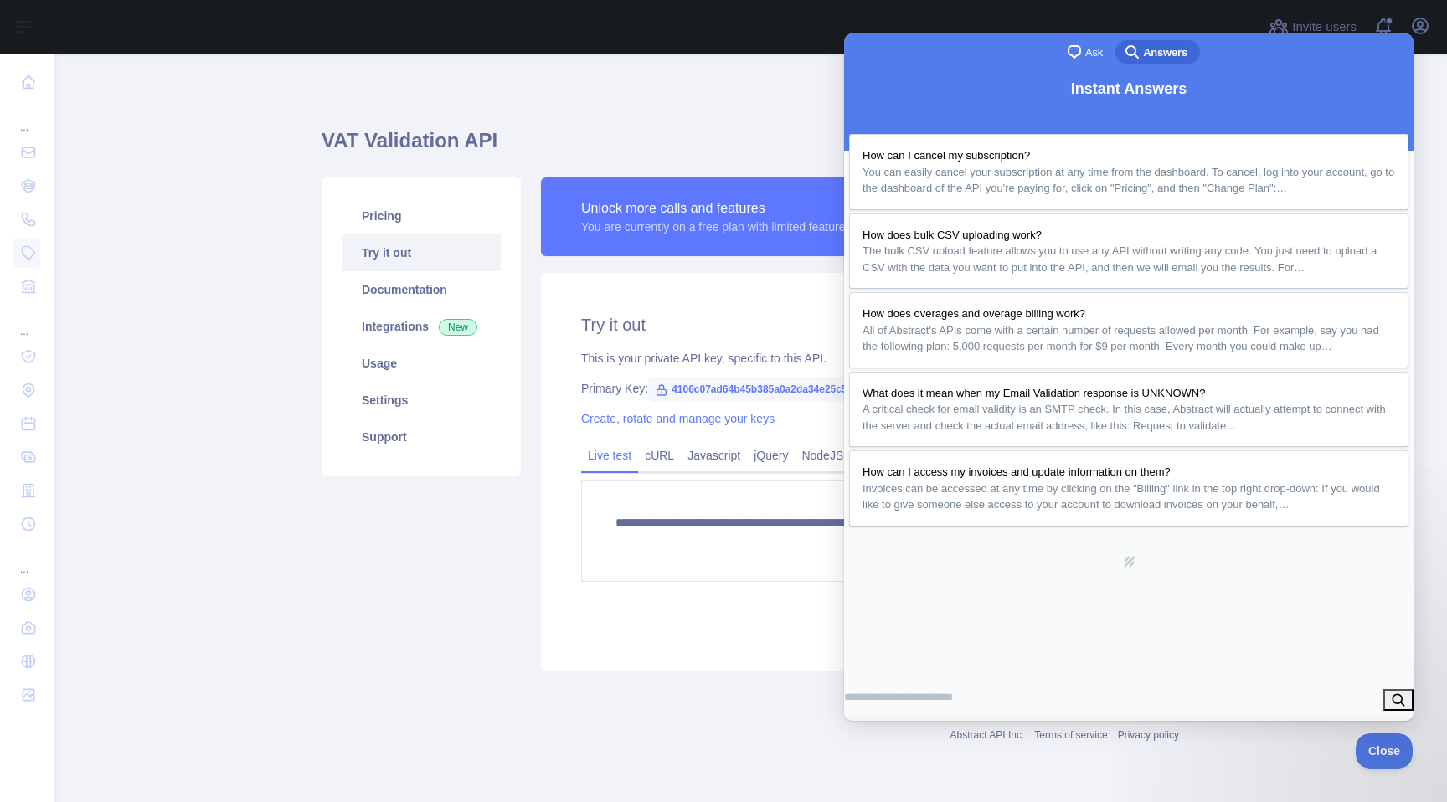
click at [878, 729] on button "Close" at bounding box center [863, 740] width 30 height 22
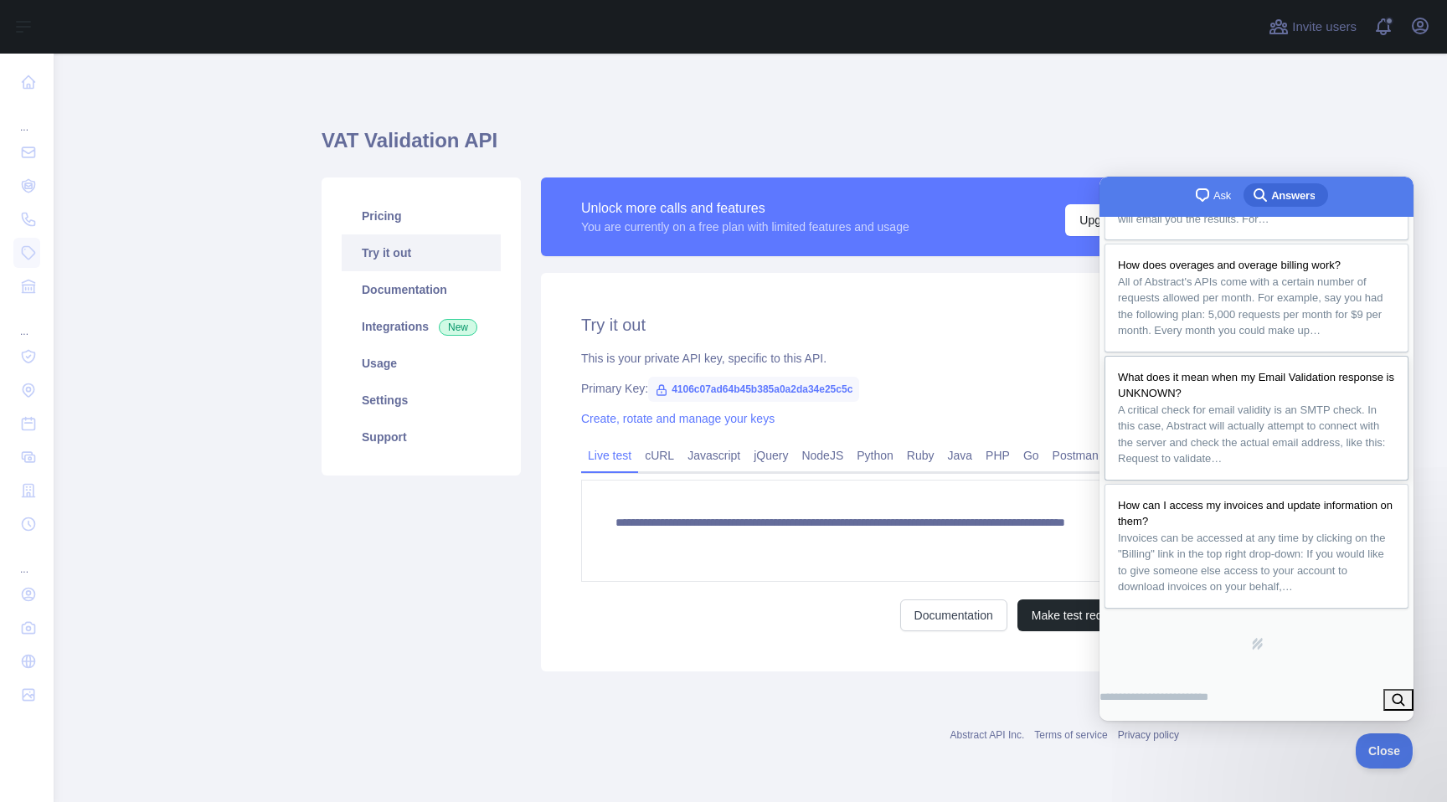
click at [1324, 418] on span "A critical check for email validity is an SMTP check. In this case, Abstract wi…" at bounding box center [1256, 434] width 277 height 65
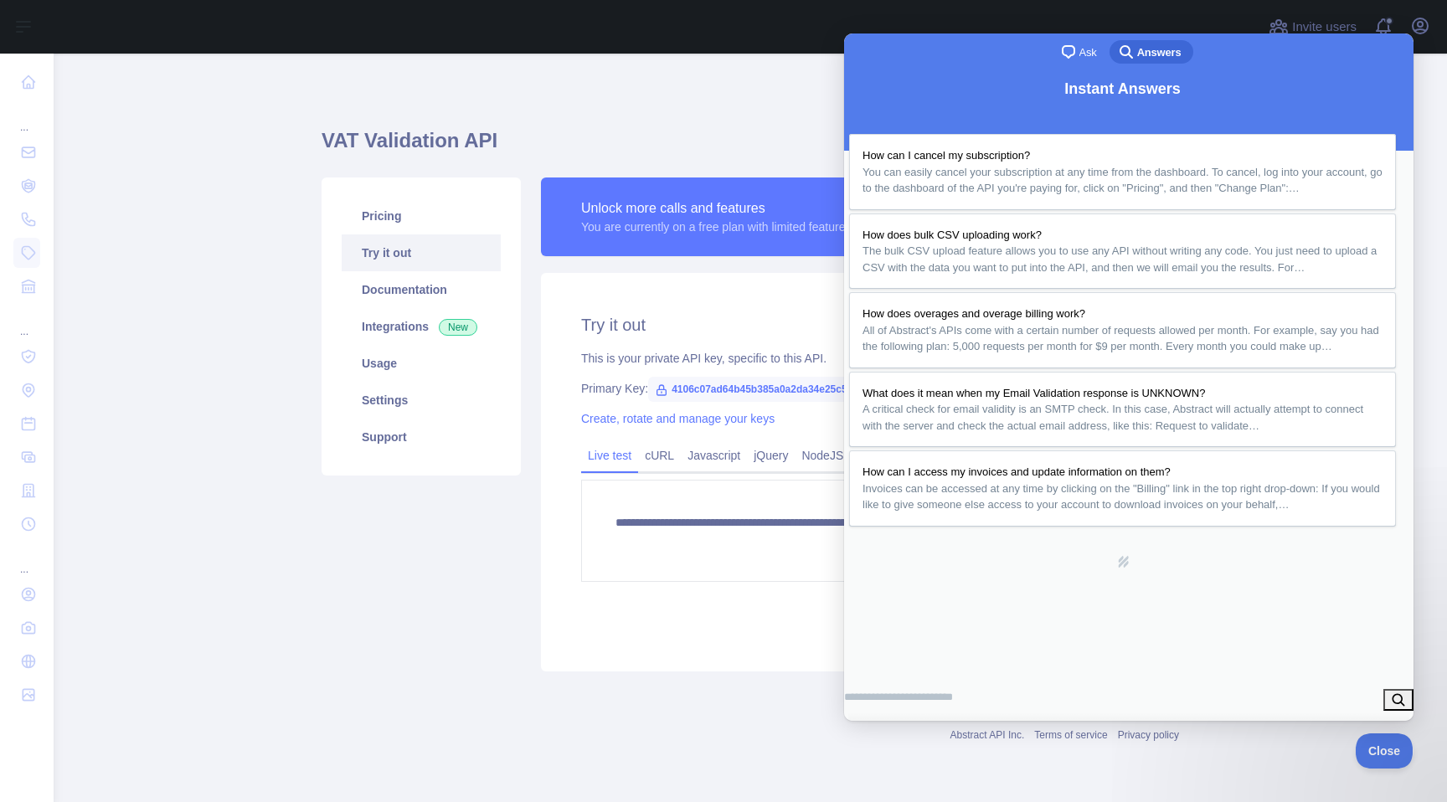
click at [878, 729] on button "Close" at bounding box center [863, 740] width 30 height 22
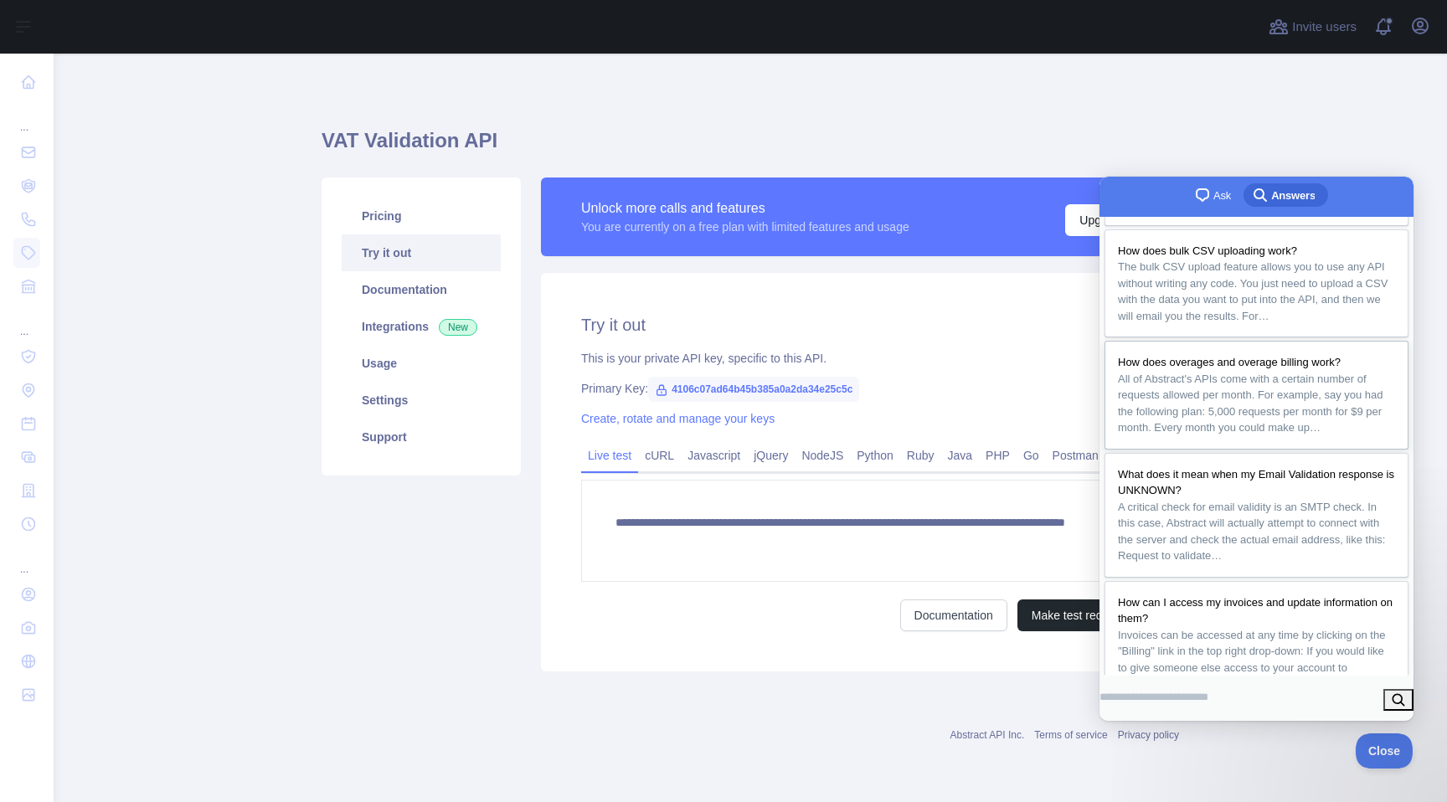
click at [1328, 435] on span "All of Abstract's APIs come with a certain number of requests allowed per month…" at bounding box center [1250, 404] width 265 height 62
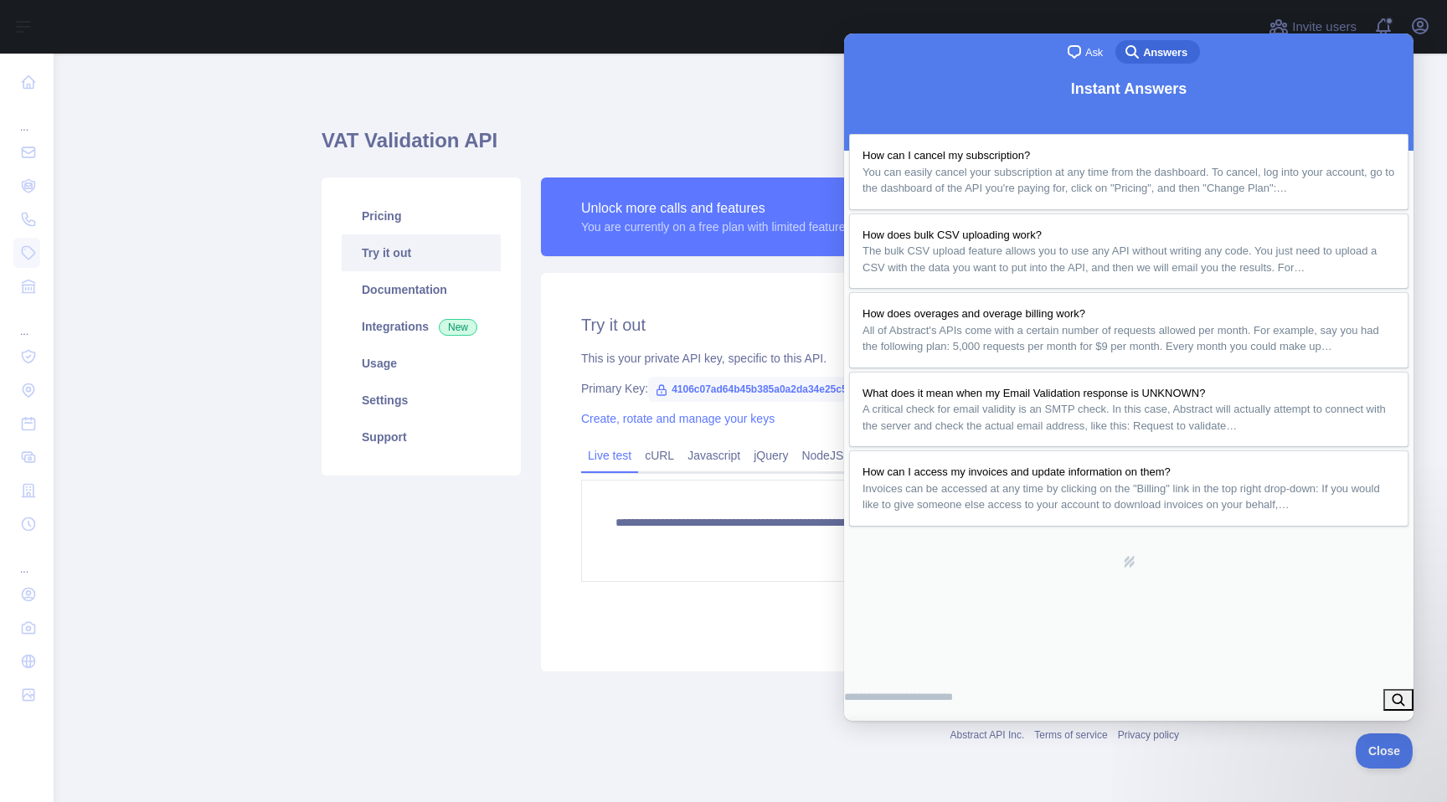
click at [878, 729] on button "Close" at bounding box center [863, 740] width 30 height 22
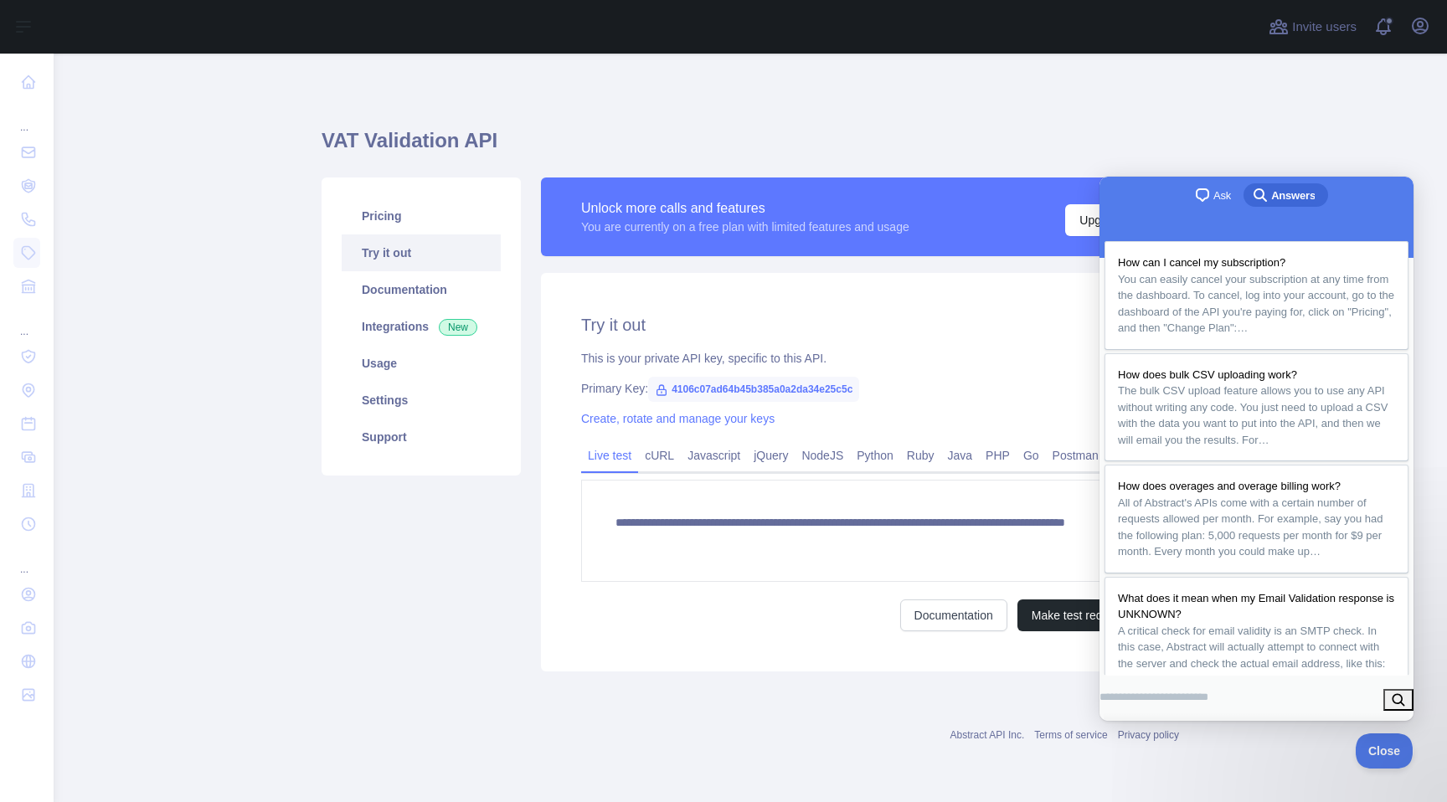
scroll to position [102, 0]
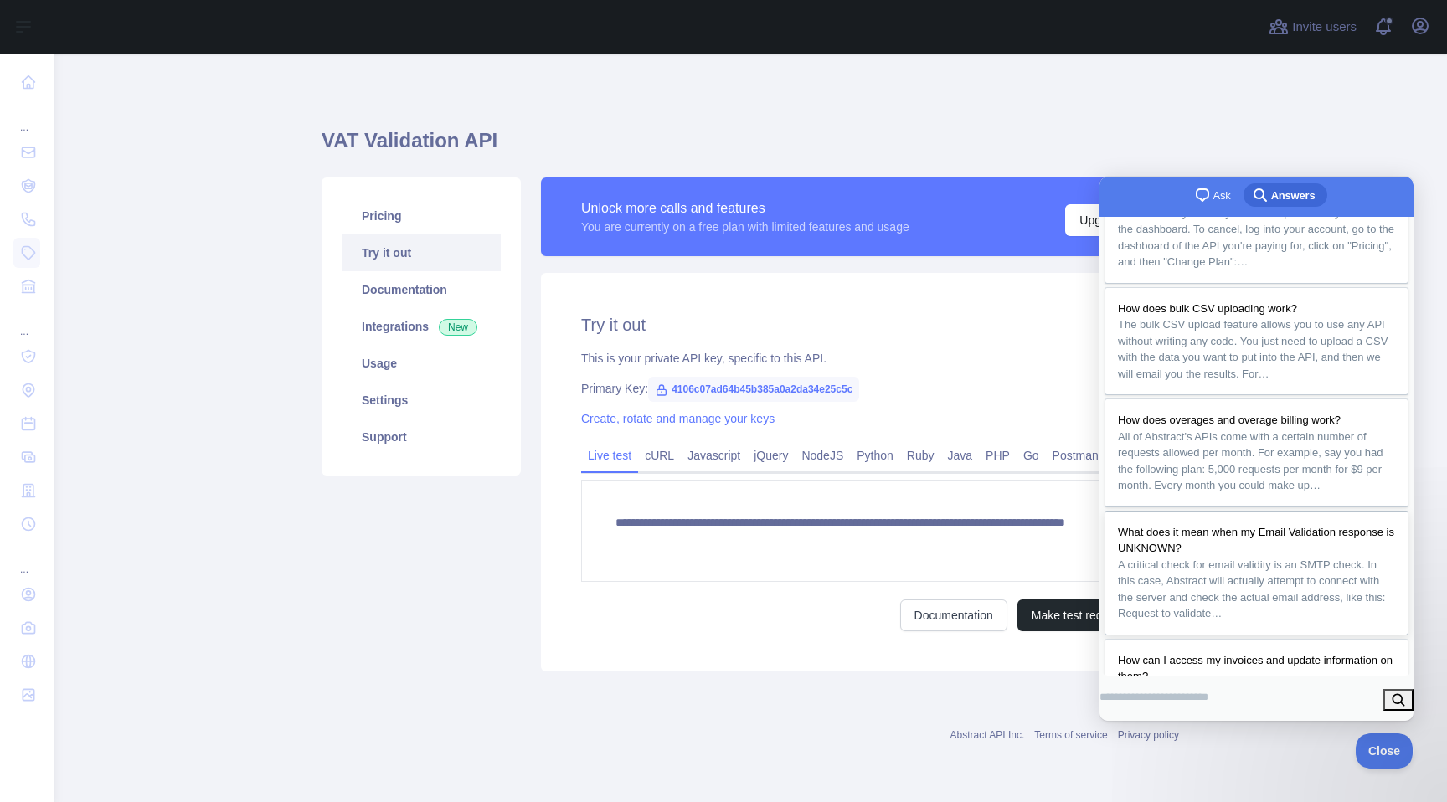
click at [1326, 557] on div "What does it mean when my Email Validation response is UNKNOWN?" at bounding box center [1256, 540] width 277 height 33
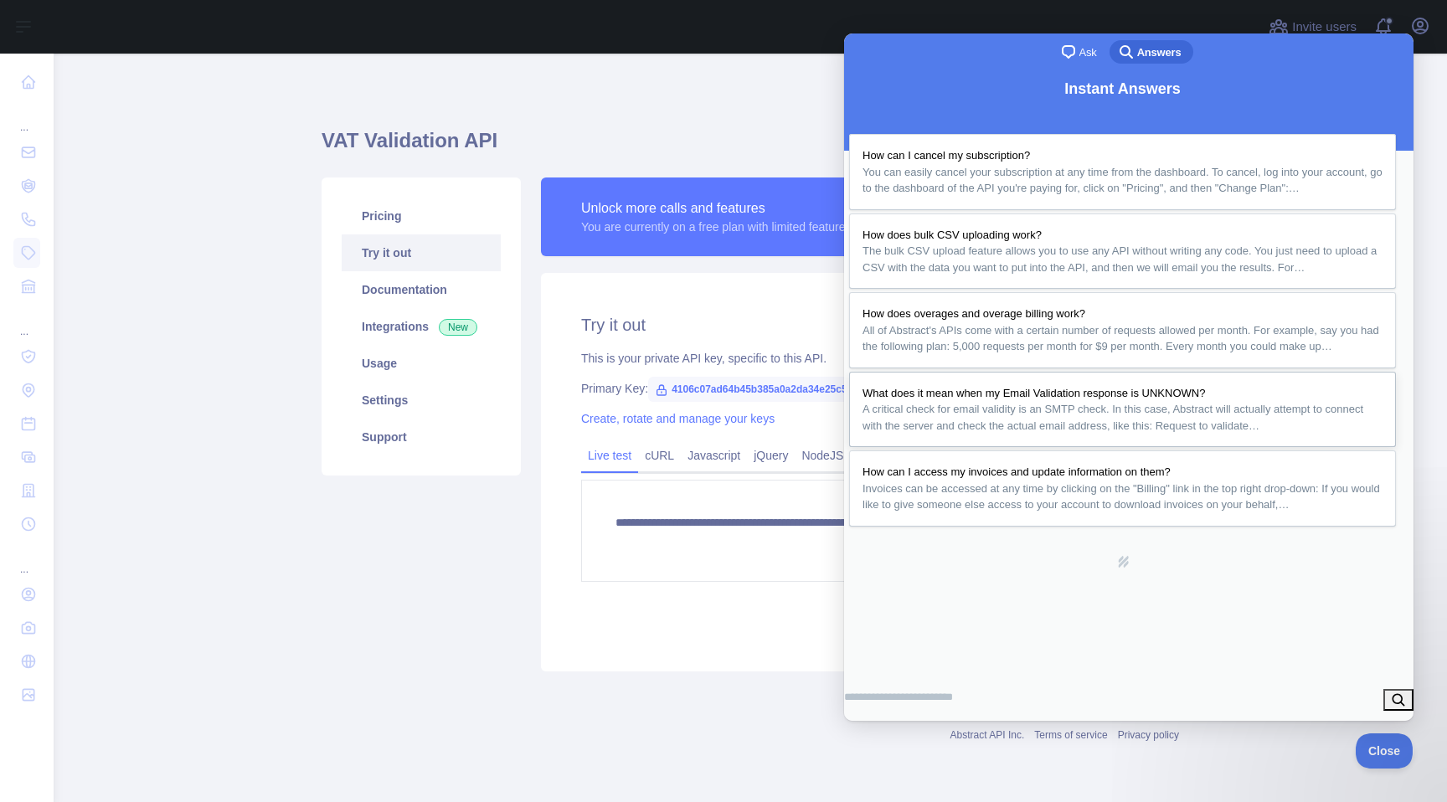
scroll to position [36, 0]
click at [878, 729] on button "Close" at bounding box center [863, 740] width 30 height 22
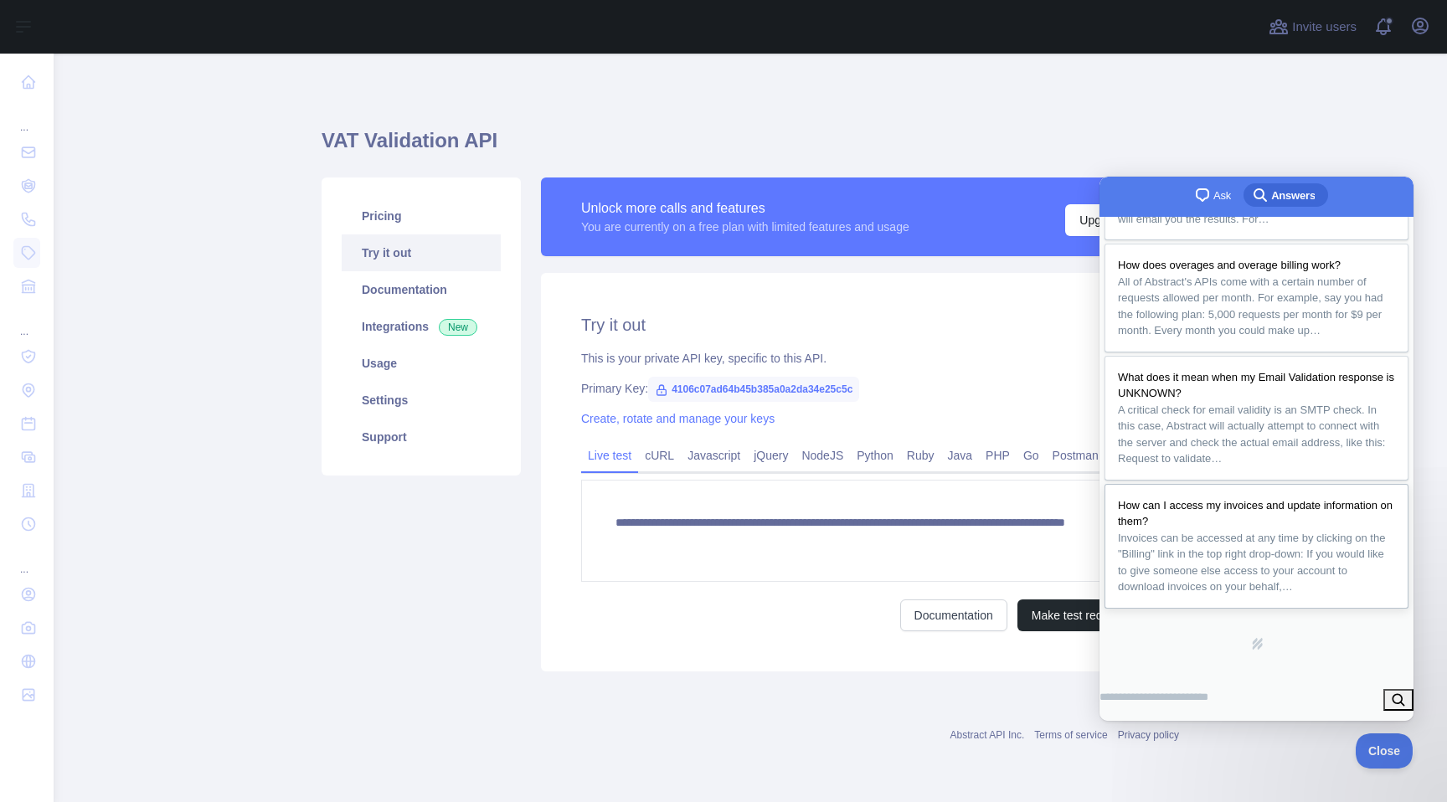
click at [1345, 573] on span "Invoices can be accessed at any time by clicking on the "Billing" link in the t…" at bounding box center [1256, 562] width 277 height 65
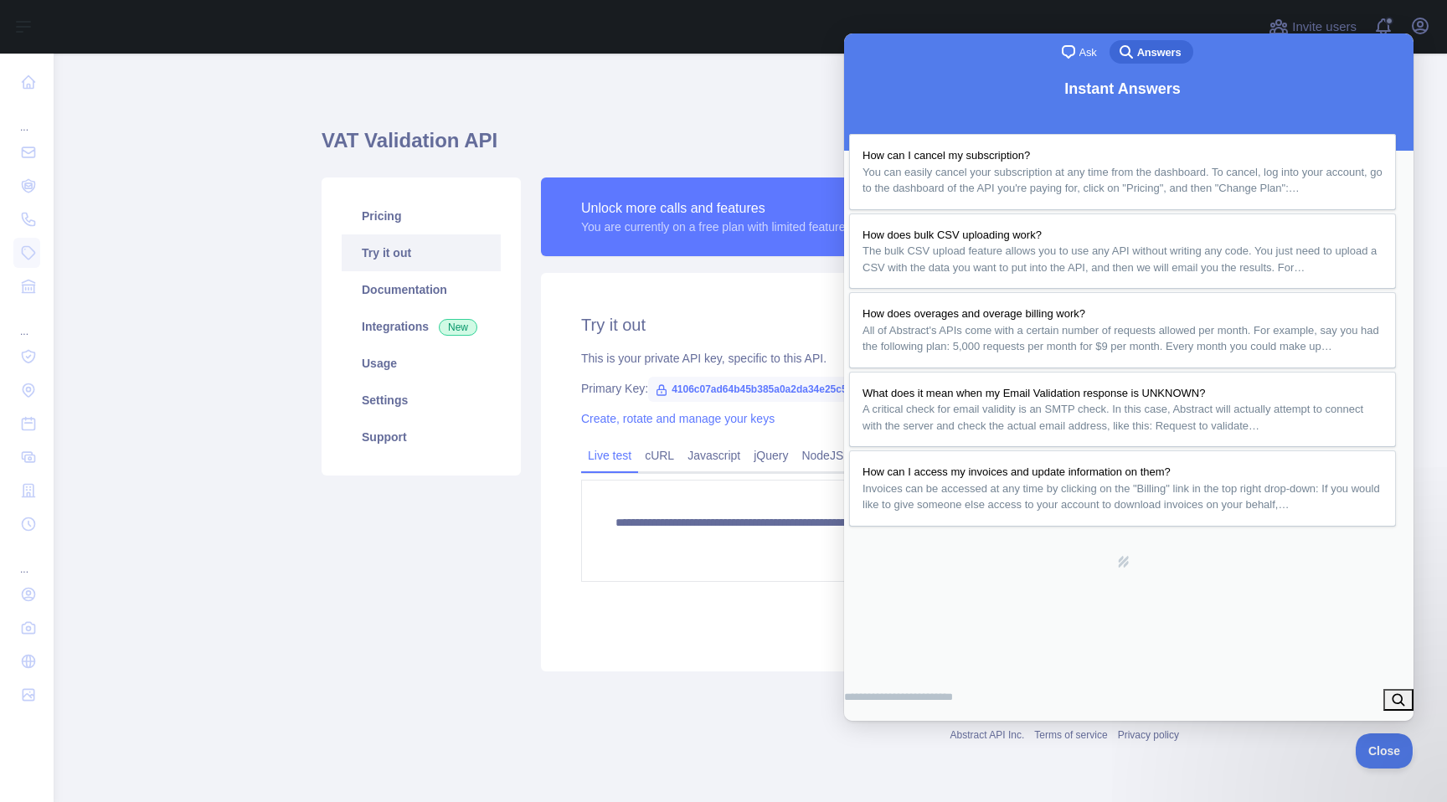
scroll to position [897, 0]
click at [878, 729] on button "Close" at bounding box center [863, 740] width 30 height 22
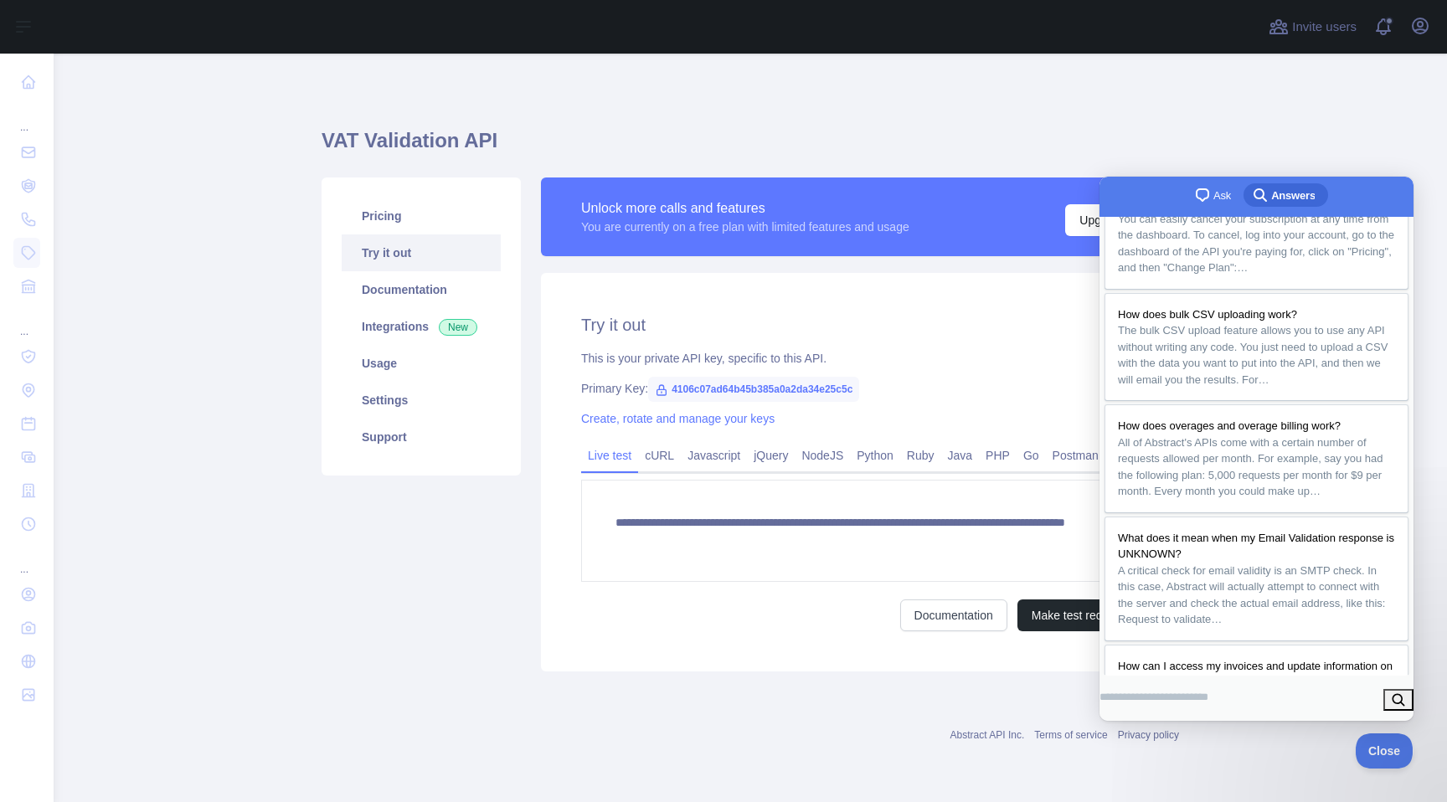
click at [1345, 105] on main "**********" at bounding box center [750, 428] width 1393 height 748
click at [1376, 760] on button "Close" at bounding box center [1379, 748] width 57 height 35
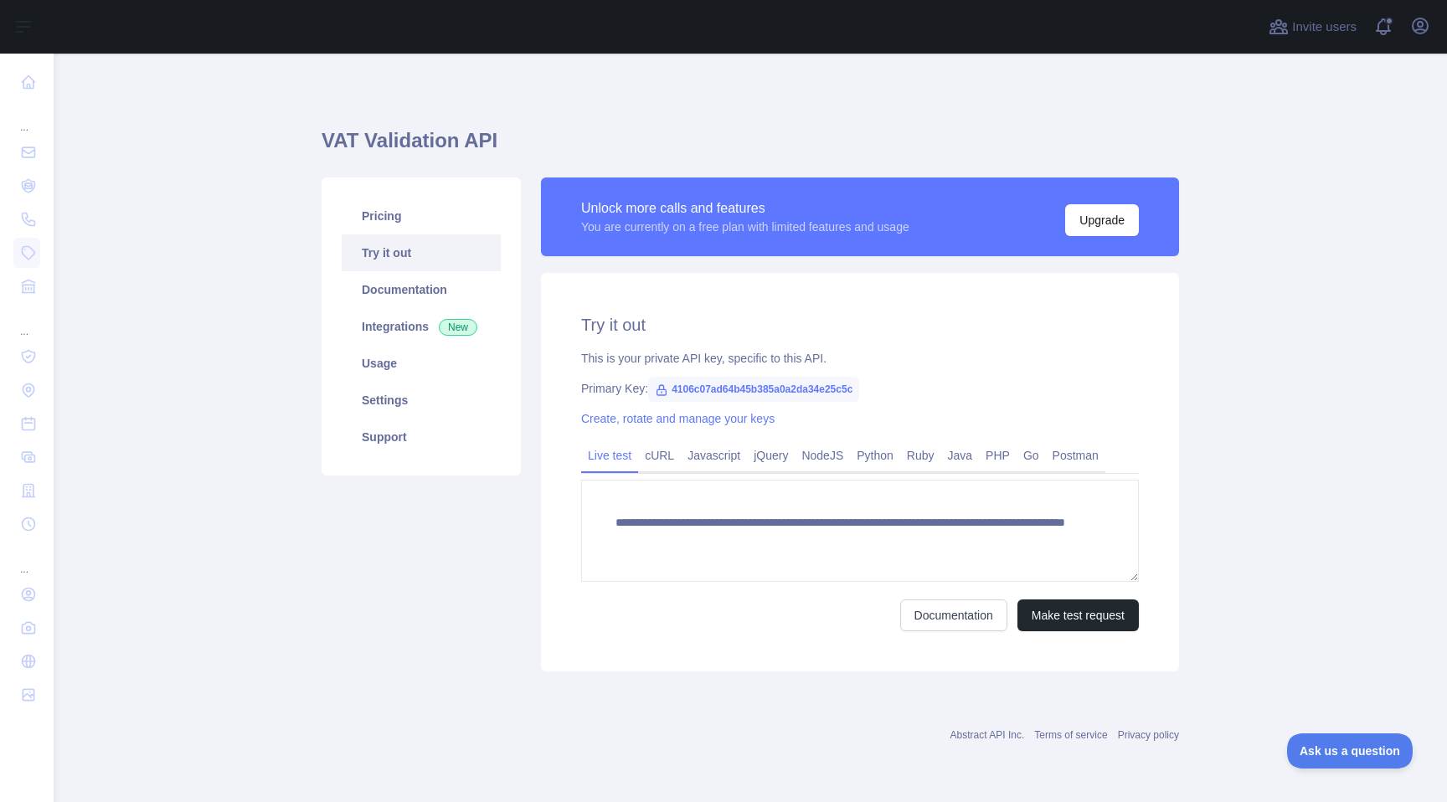
click at [877, 757] on div "**********" at bounding box center [749, 425] width 857 height 742
drag, startPoint x: 372, startPoint y: 146, endPoint x: 455, endPoint y: 143, distance: 83.8
click at [455, 143] on main "**********" at bounding box center [750, 428] width 1393 height 748
copy h1 "VAT Validation"
click at [415, 430] on link "Support" at bounding box center [421, 437] width 159 height 37
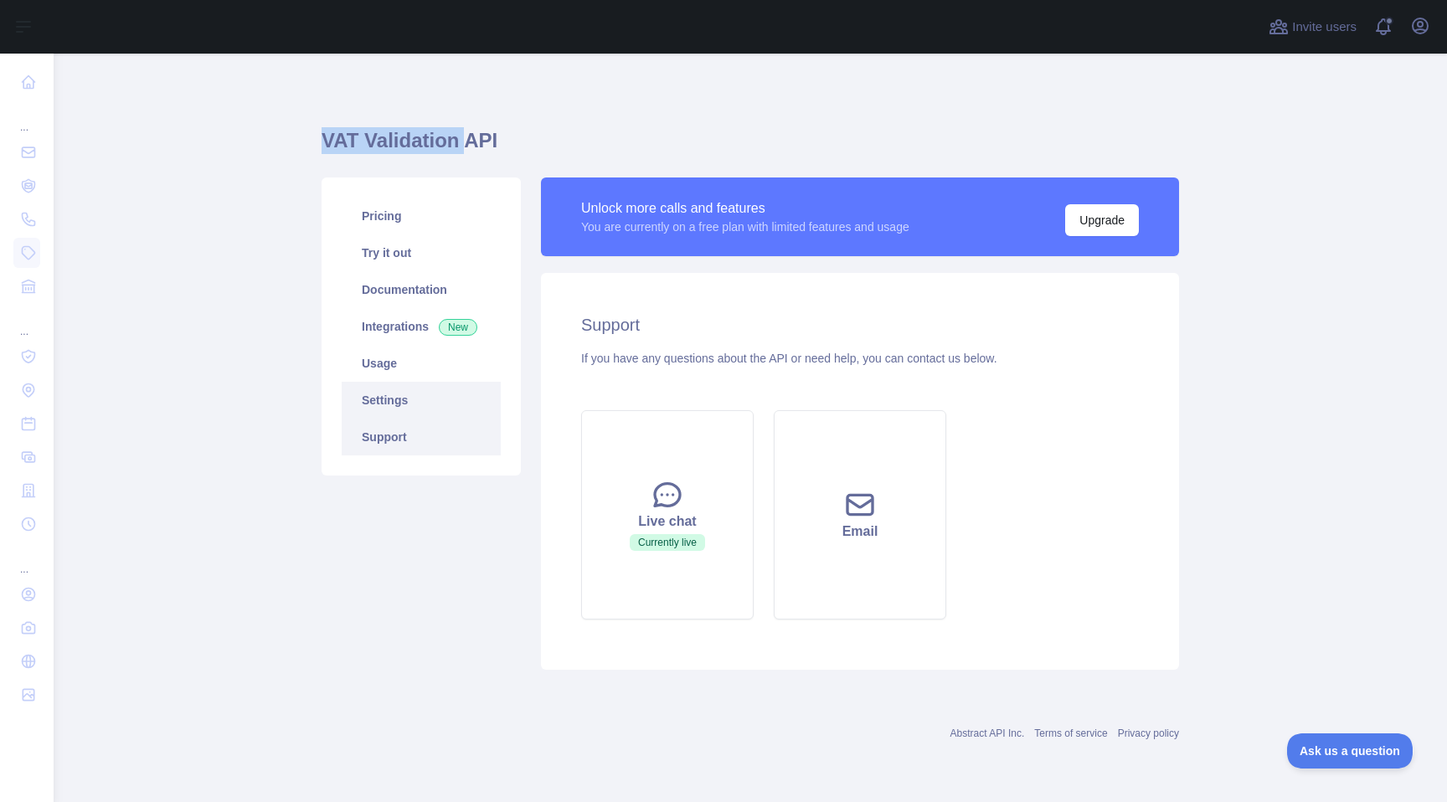
click at [417, 409] on link "Settings" at bounding box center [421, 400] width 159 height 37
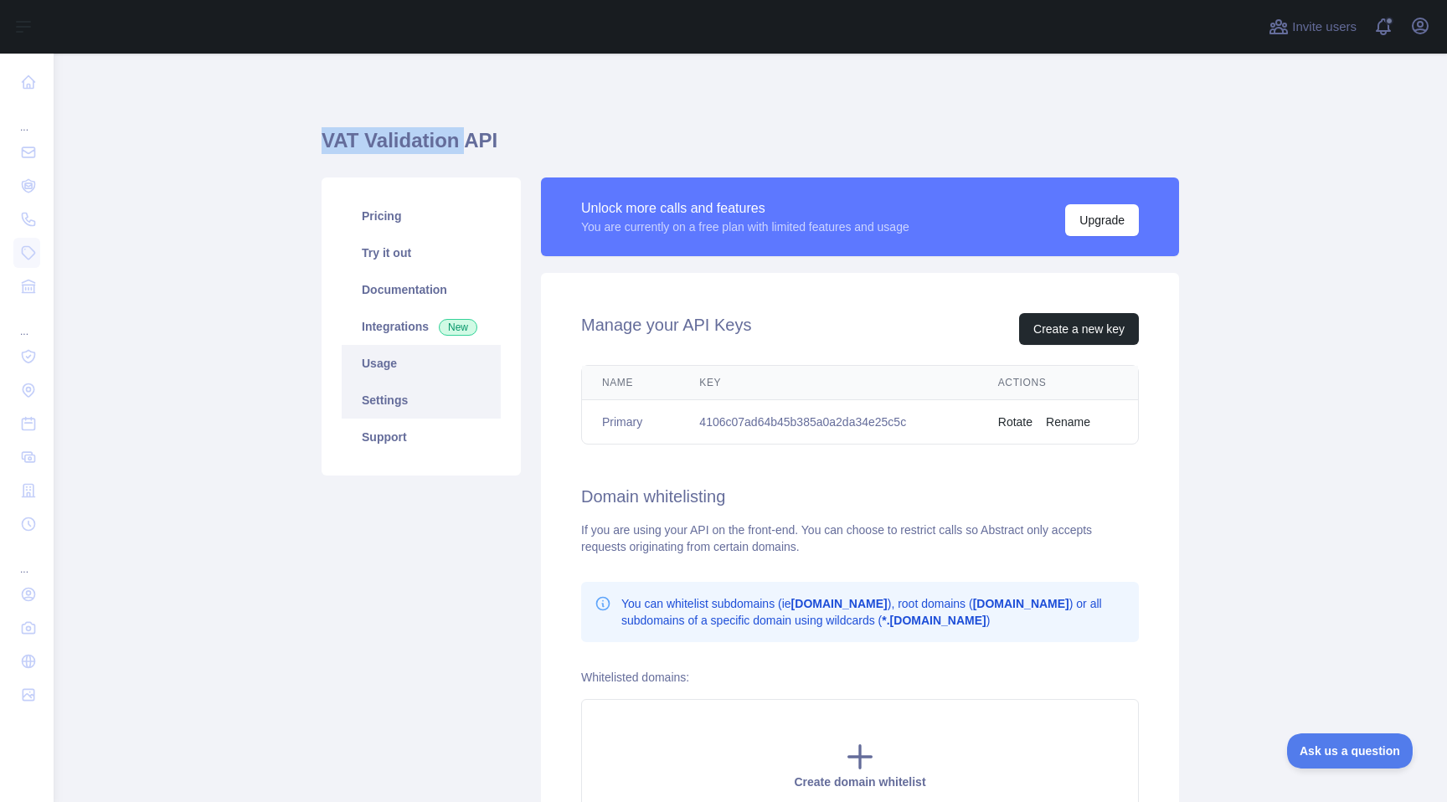
click at [388, 375] on link "Usage" at bounding box center [421, 363] width 159 height 37
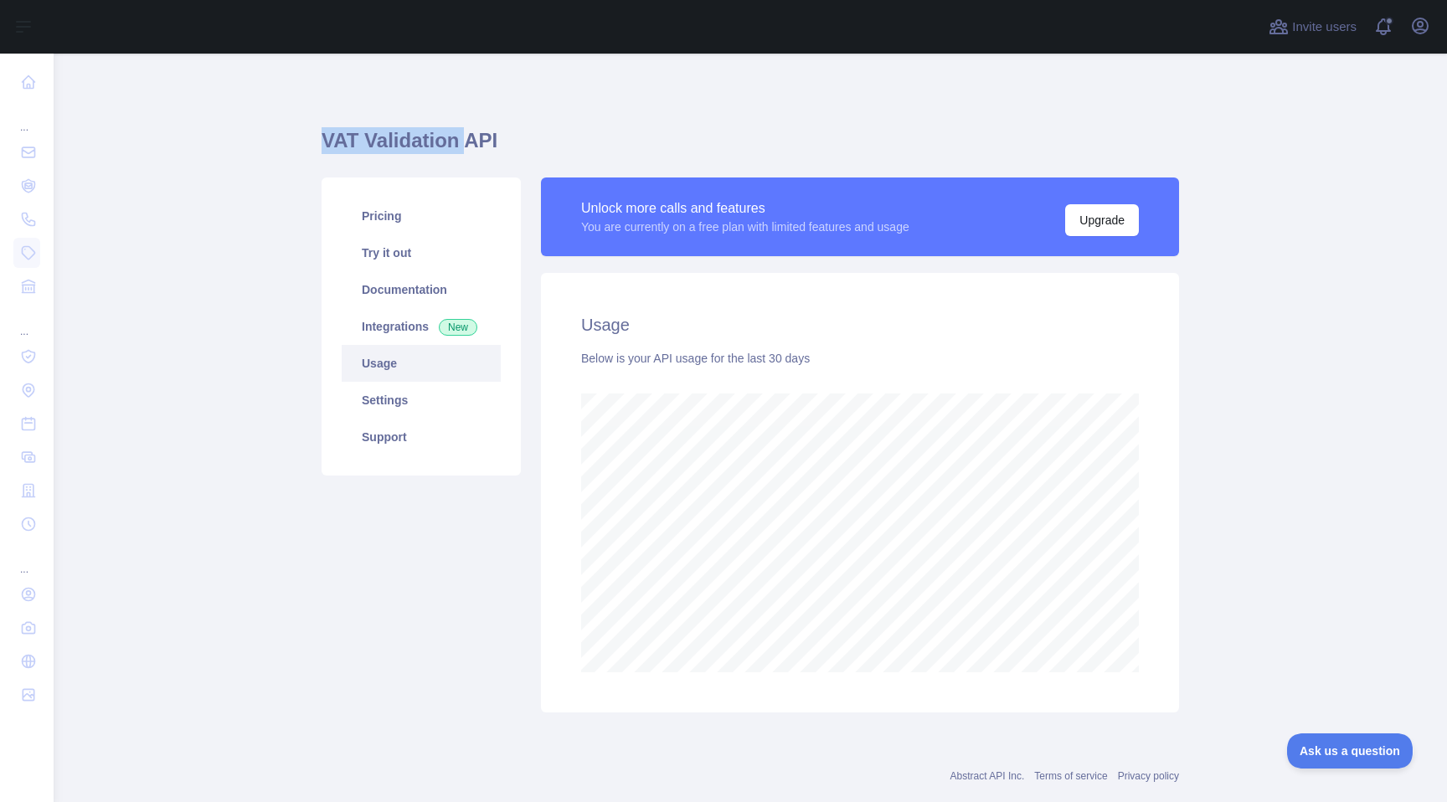
scroll to position [748, 1381]
click at [391, 588] on div "Pricing Try it out Documentation Integrations New Usage Settings Support" at bounding box center [420, 444] width 219 height 535
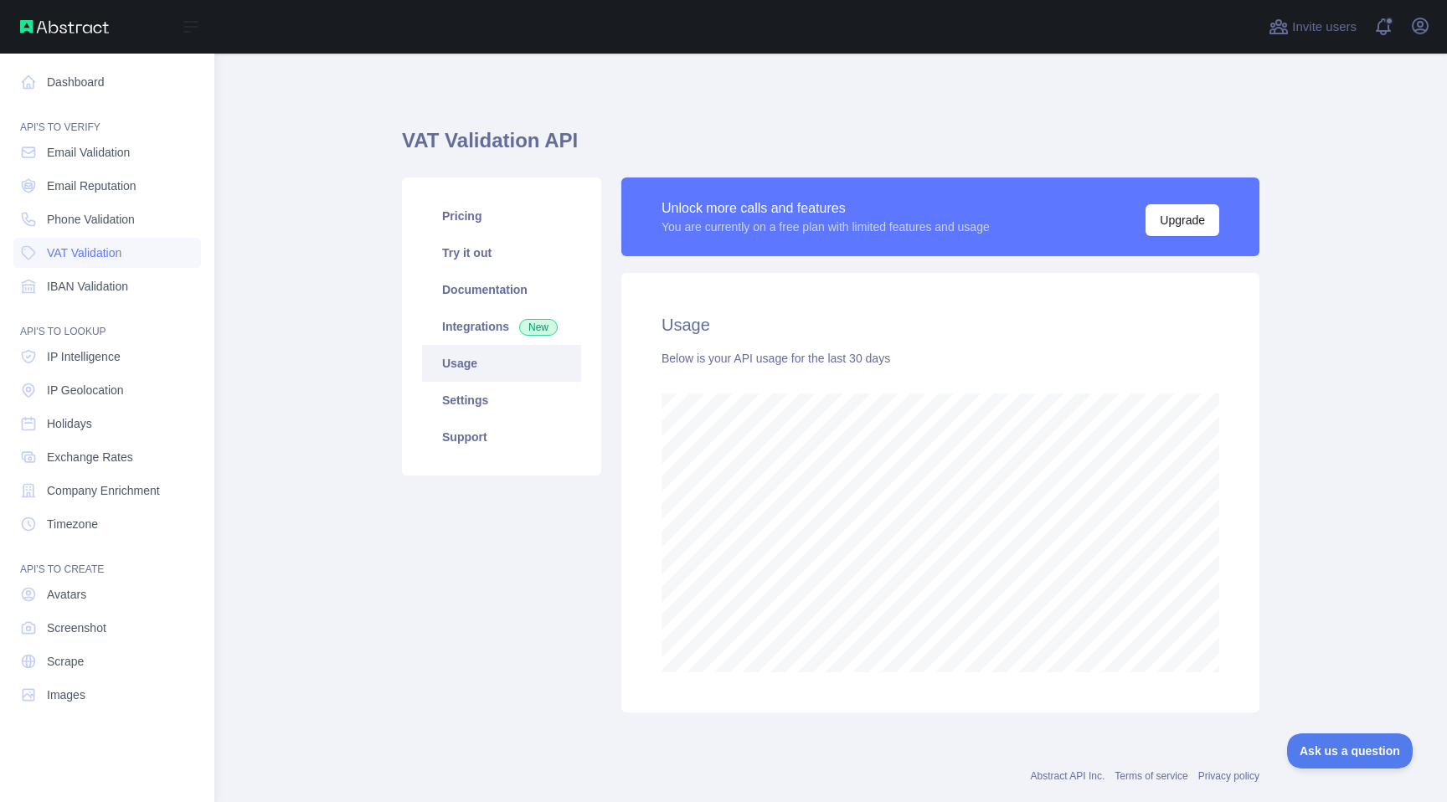
scroll to position [836450, 835979]
click at [121, 671] on link "Scrape" at bounding box center [107, 661] width 188 height 30
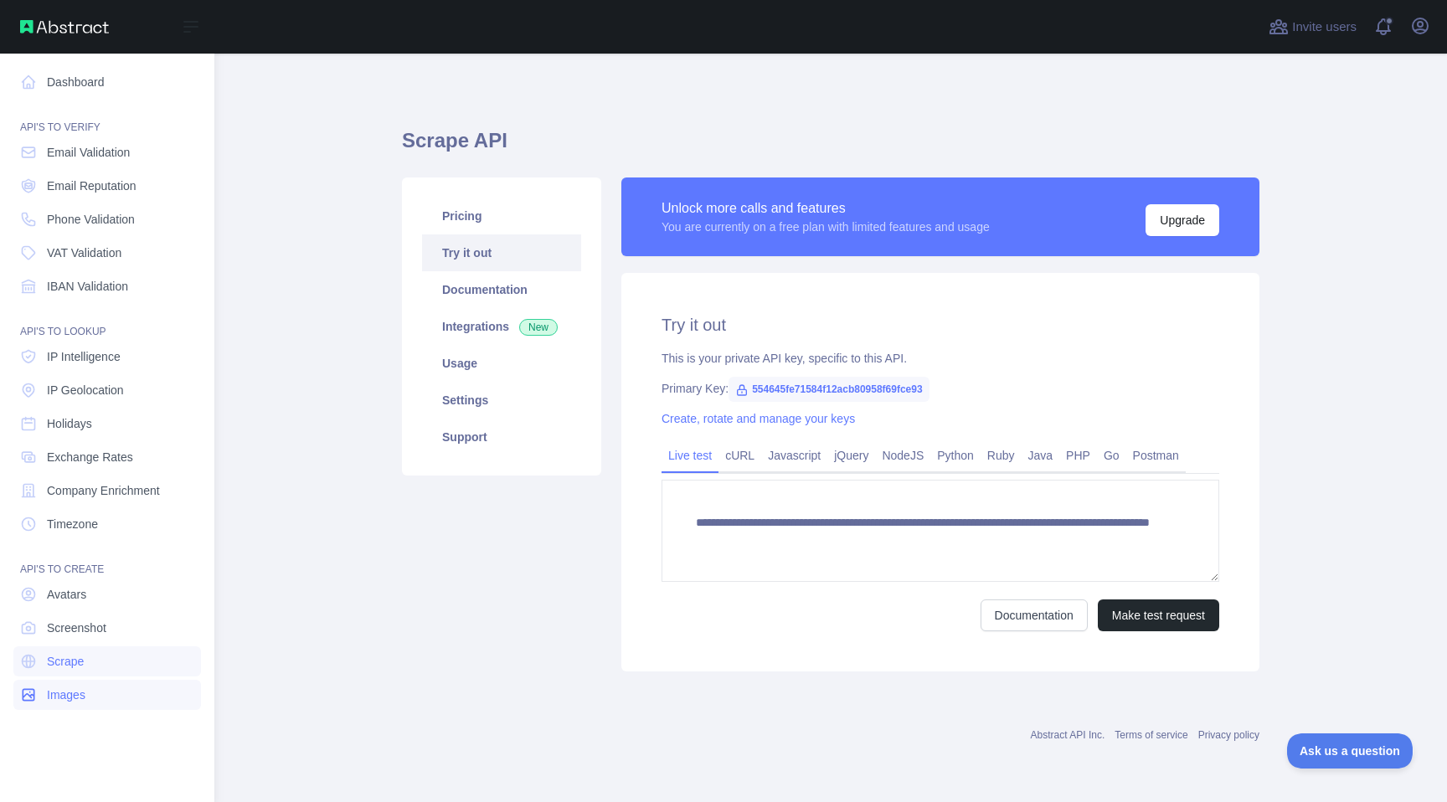
click at [122, 704] on link "Images" at bounding box center [107, 695] width 188 height 30
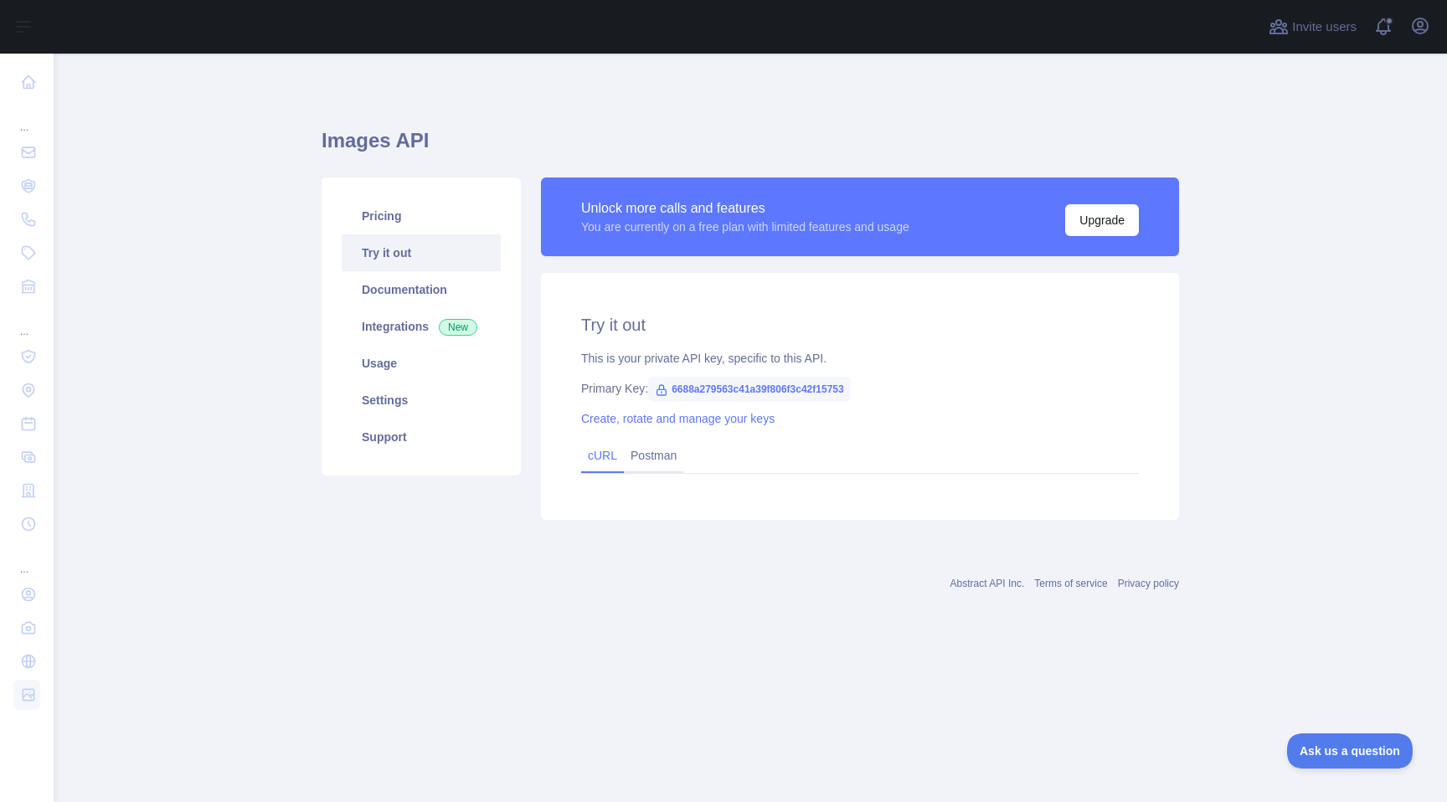
click at [602, 460] on link "cURL" at bounding box center [602, 455] width 29 height 13
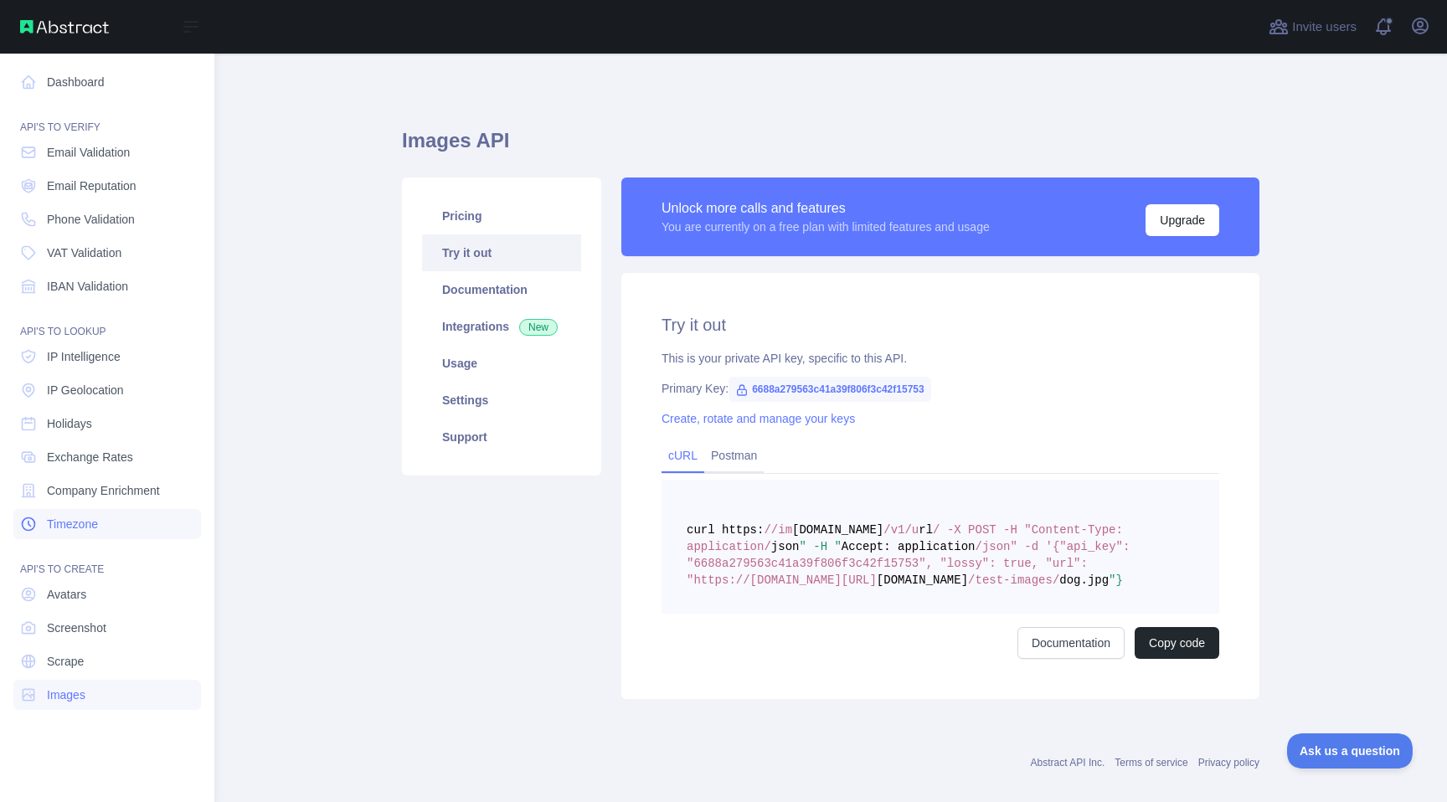
click at [113, 525] on link "Timezone" at bounding box center [107, 524] width 188 height 30
